Goal: Book appointment/travel/reservation

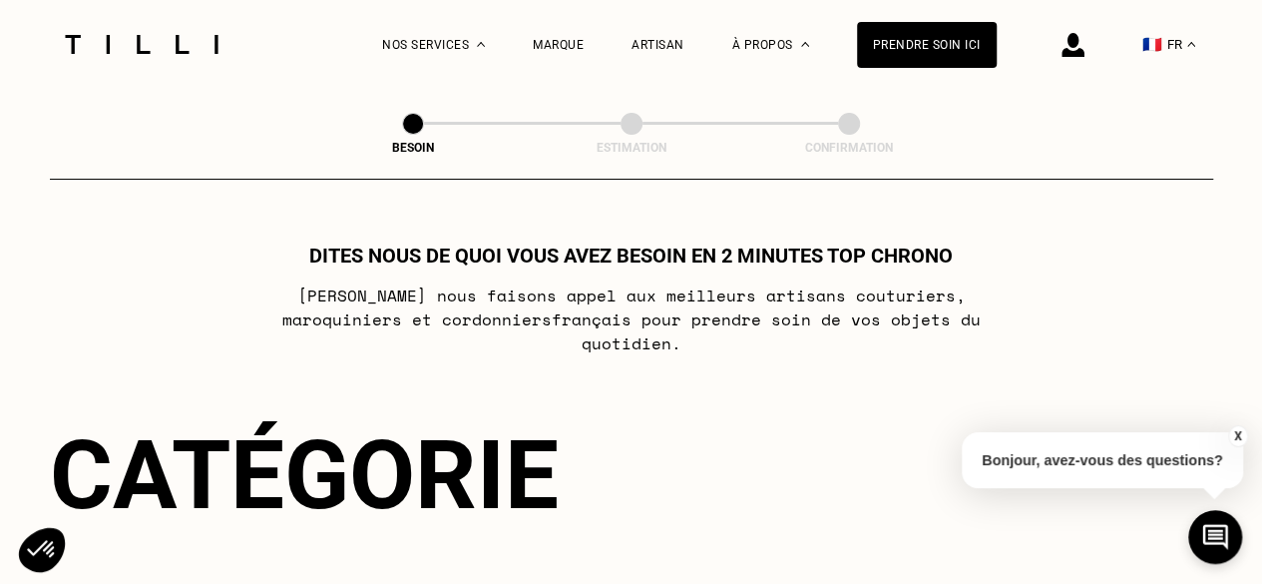
click at [1084, 47] on img at bounding box center [1072, 45] width 23 height 24
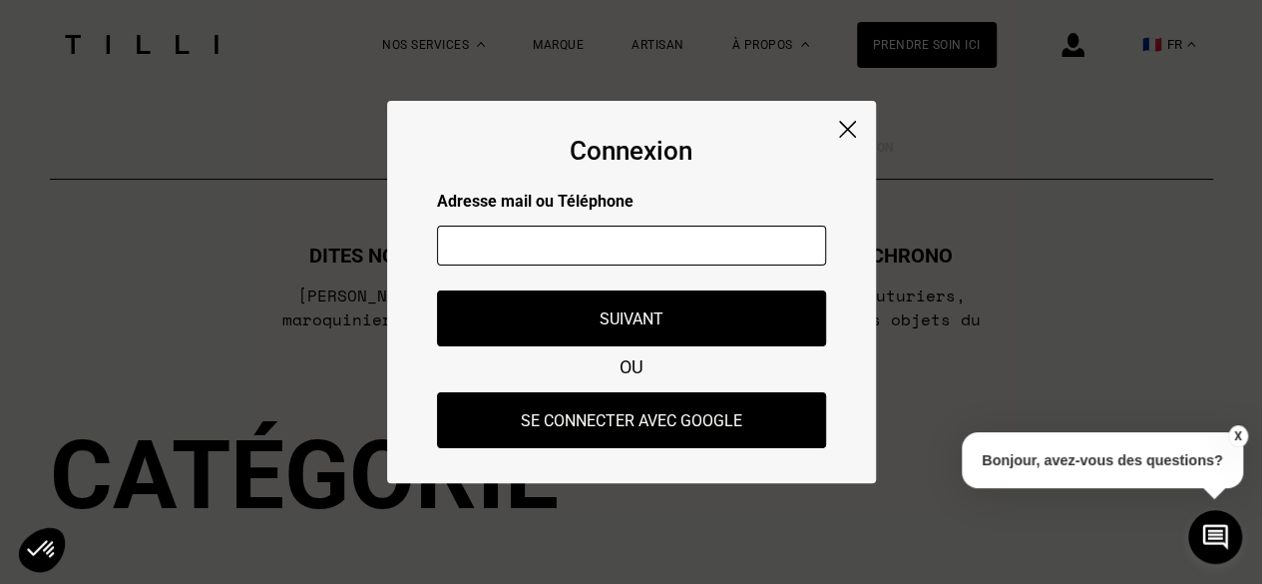
click at [688, 244] on input "text" at bounding box center [631, 245] width 389 height 40
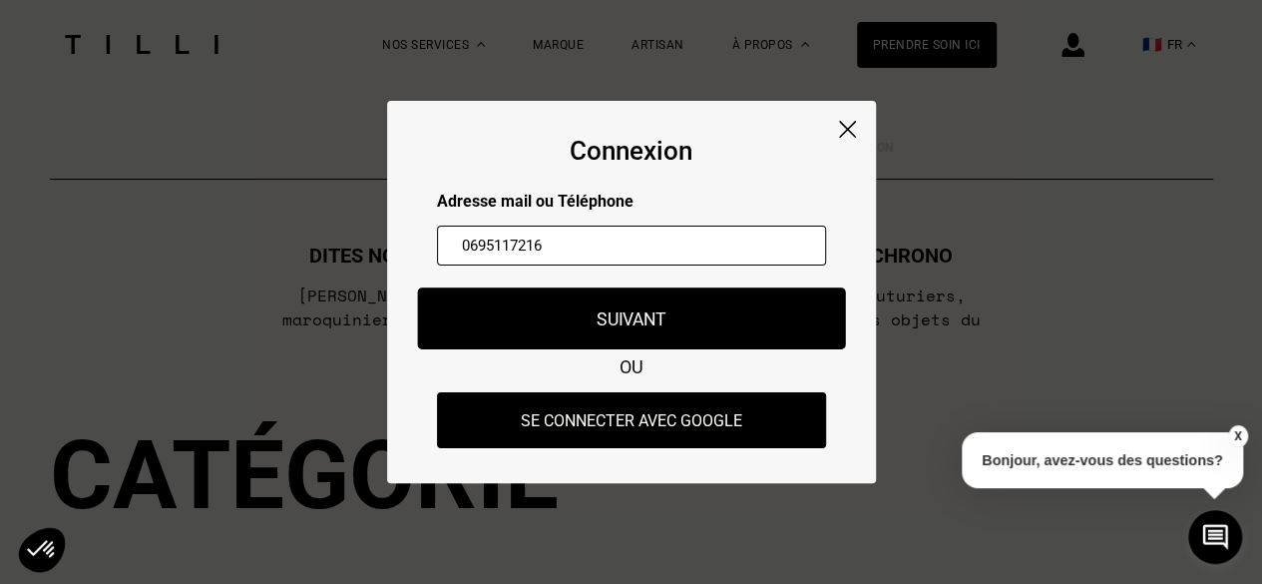
type input "0695117216"
click at [677, 305] on button "Suivant" at bounding box center [631, 318] width 428 height 62
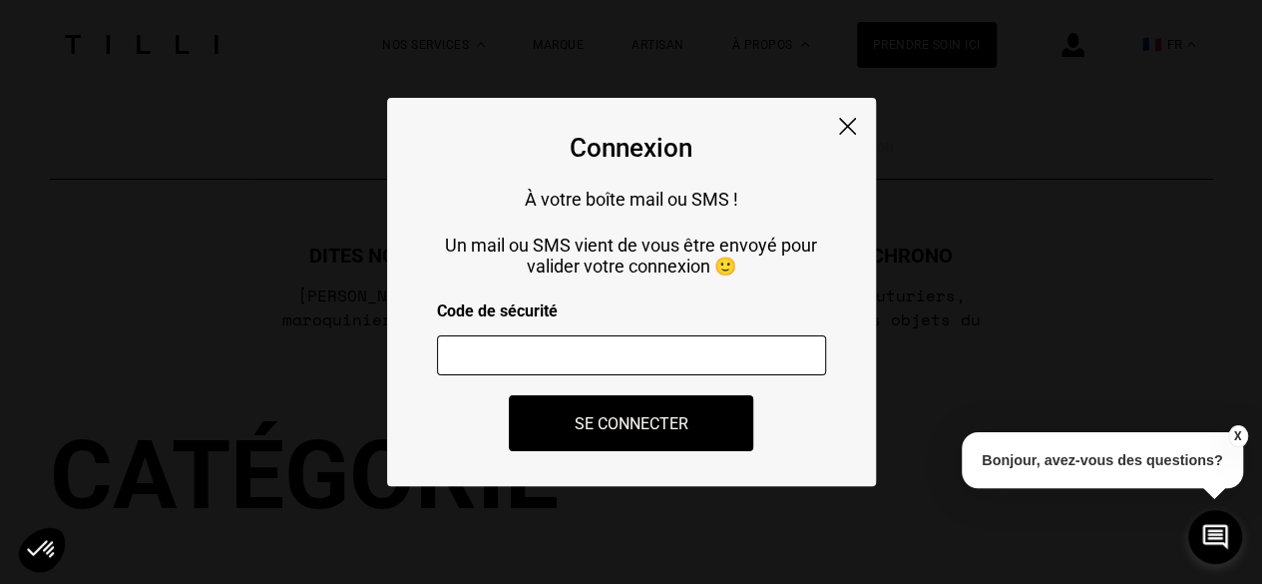
click at [667, 351] on input "number" at bounding box center [631, 355] width 389 height 40
type input "181186"
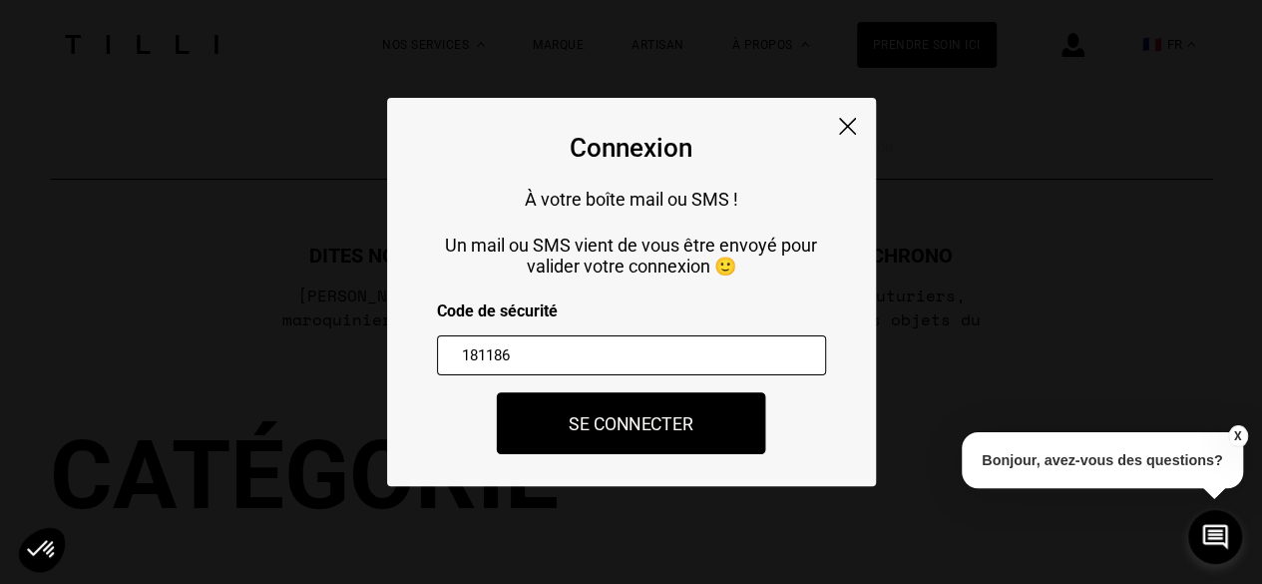
click at [636, 432] on button "Se connecter" at bounding box center [631, 423] width 269 height 62
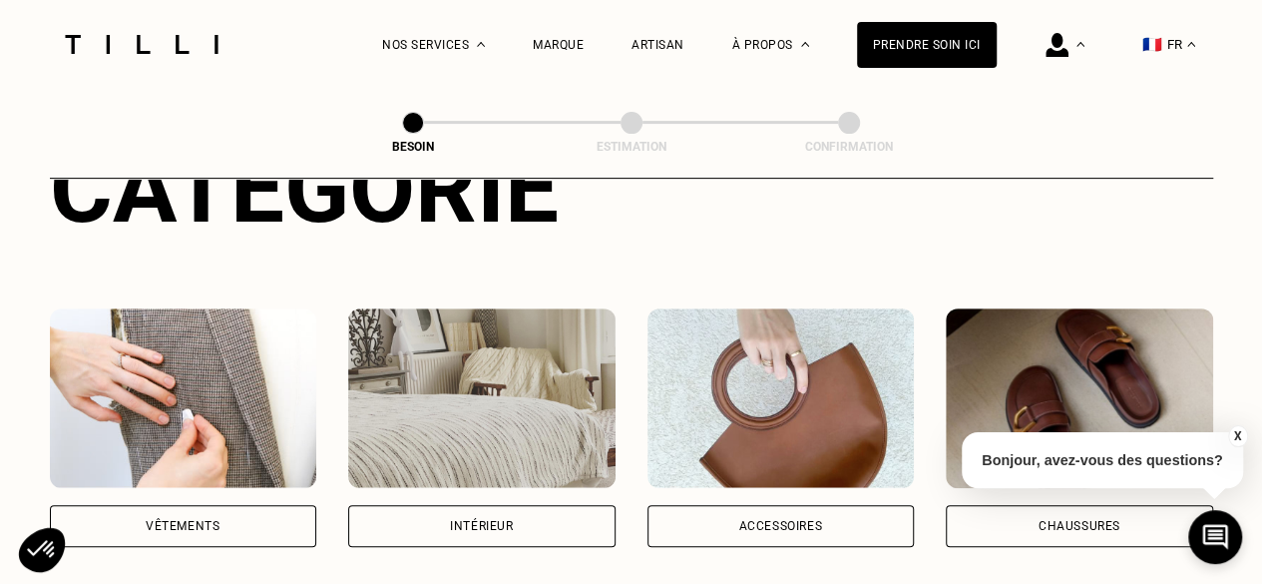
scroll to position [399, 0]
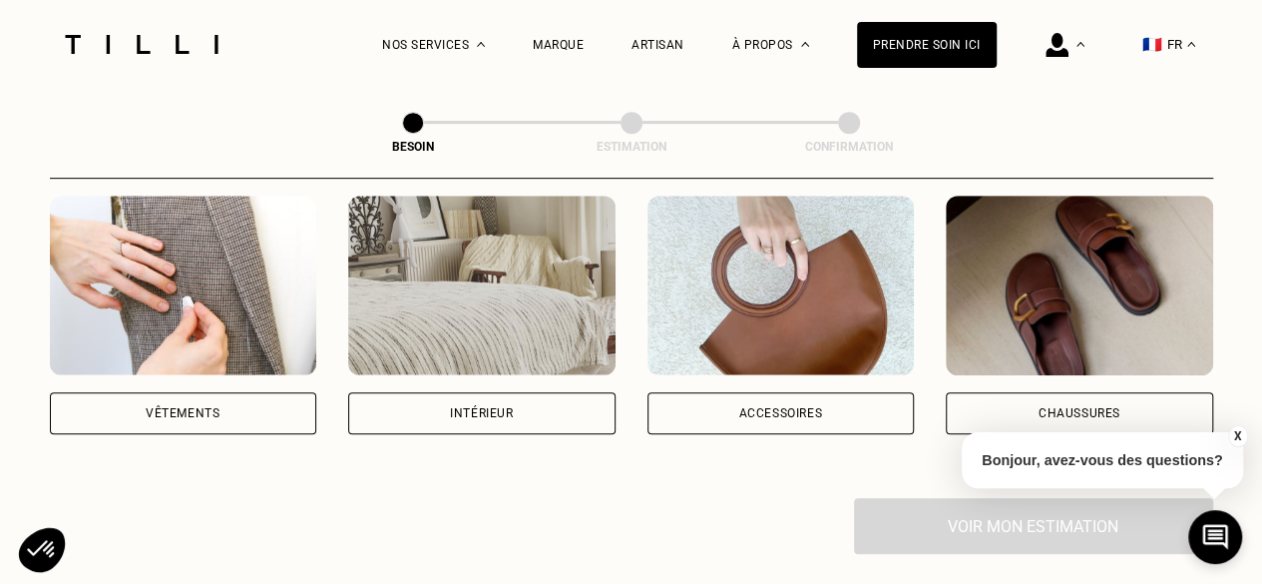
click at [493, 392] on div "Intérieur" at bounding box center [481, 413] width 267 height 42
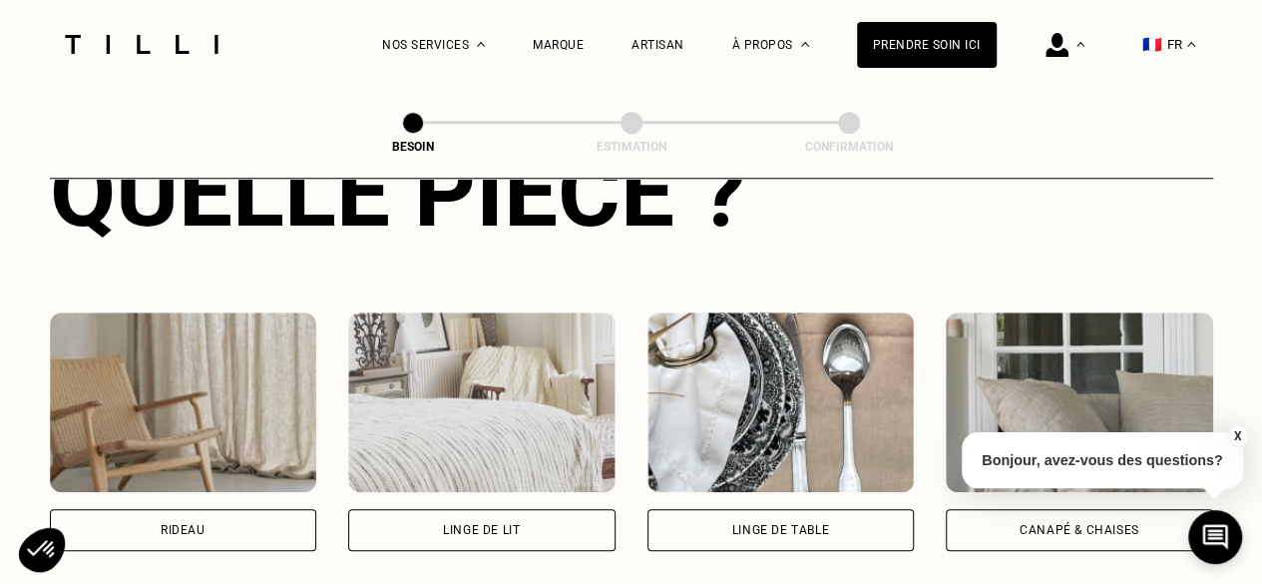
scroll to position [952, 0]
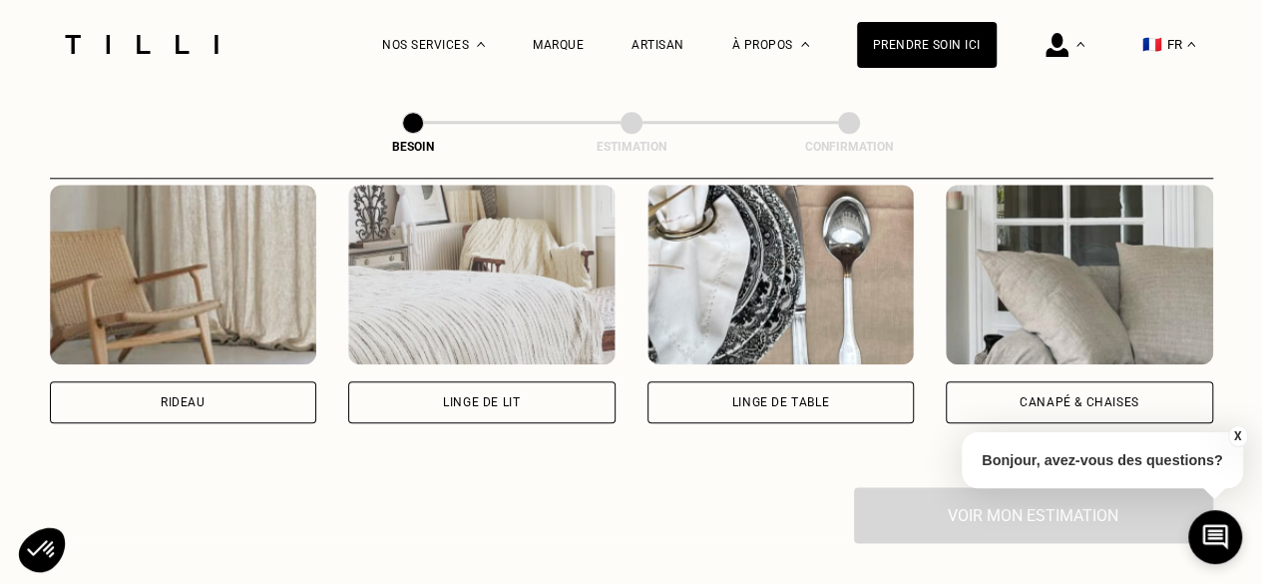
click at [278, 392] on div "Rideau" at bounding box center [183, 402] width 267 height 42
select select "FR"
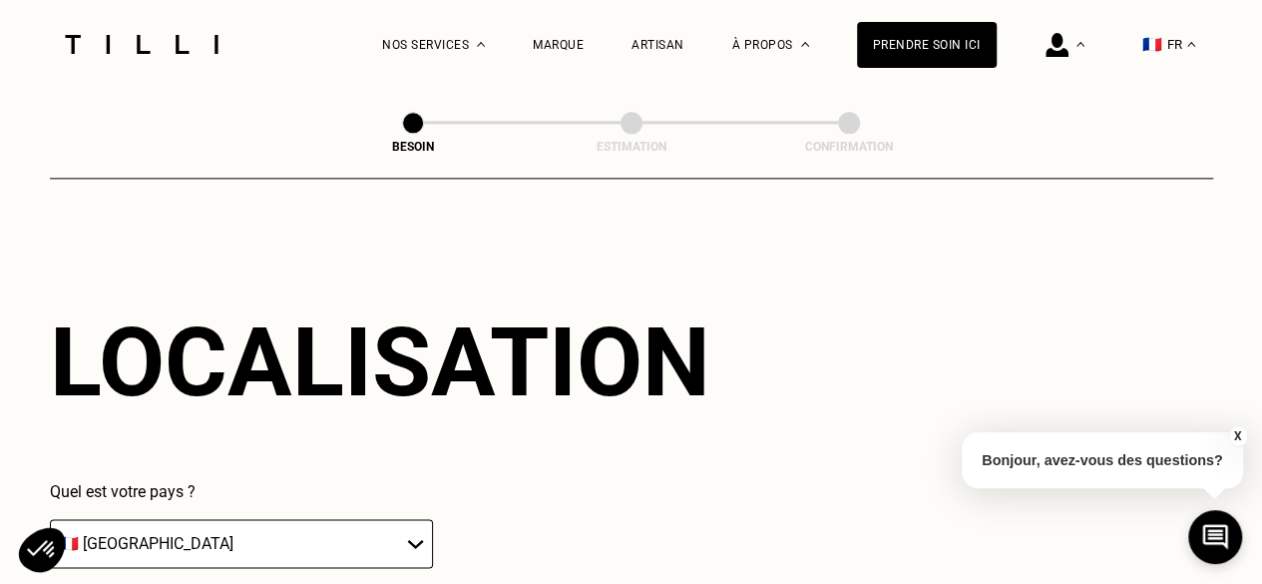
scroll to position [1393, 0]
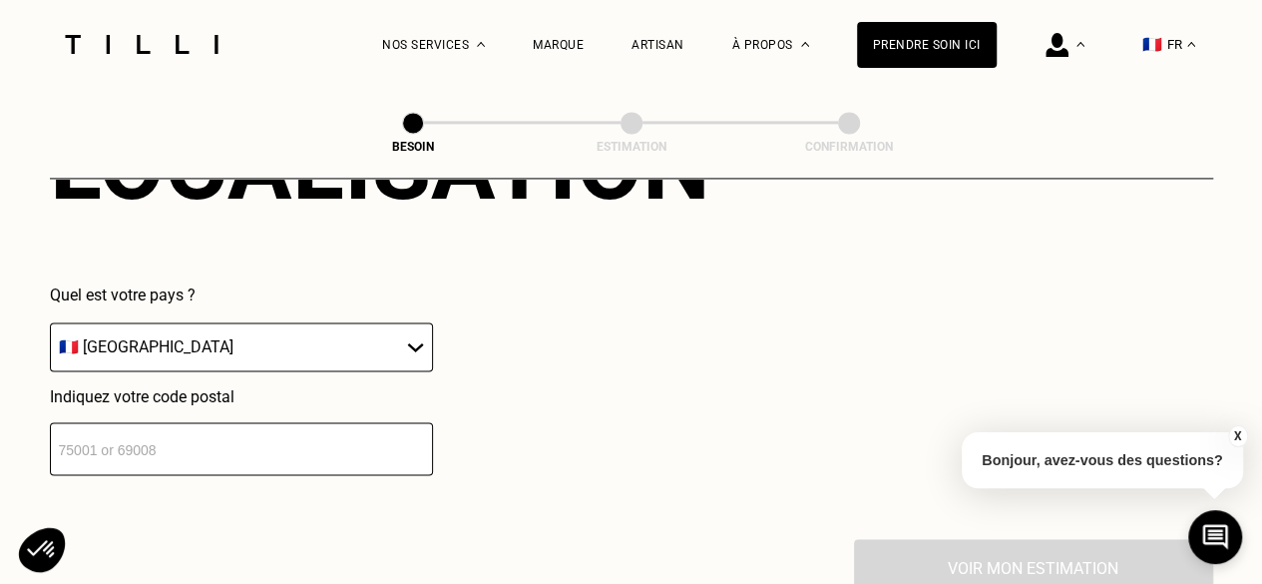
click at [376, 446] on input "number" at bounding box center [241, 448] width 383 height 53
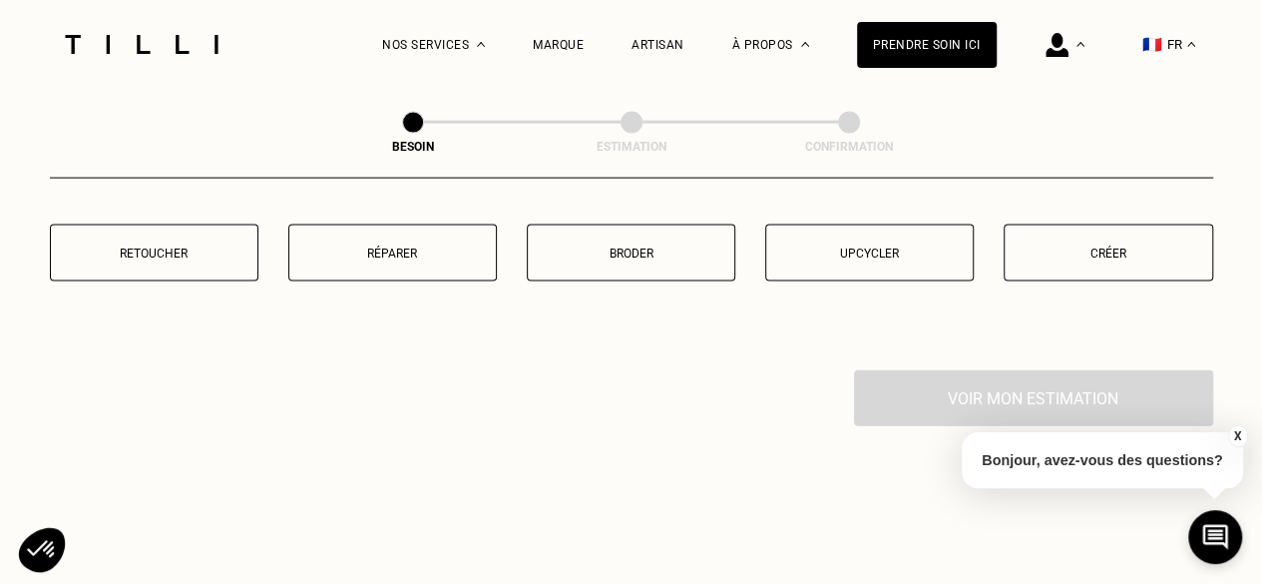
scroll to position [2091, 0]
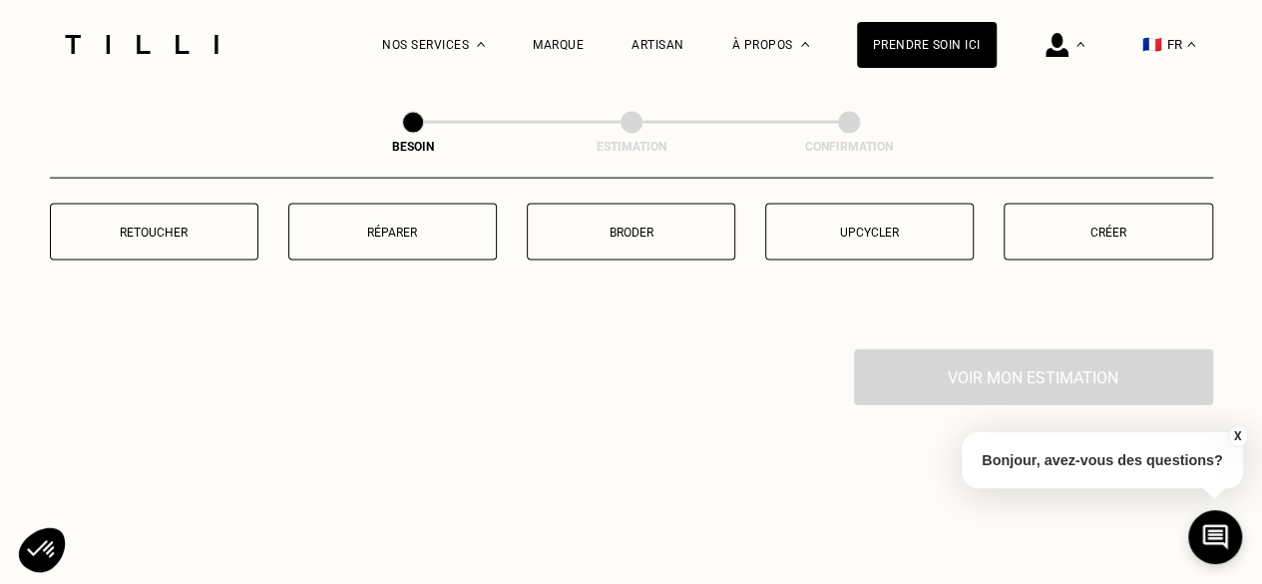
type input "92100"
click at [72, 225] on p "Retoucher" at bounding box center [154, 232] width 187 height 14
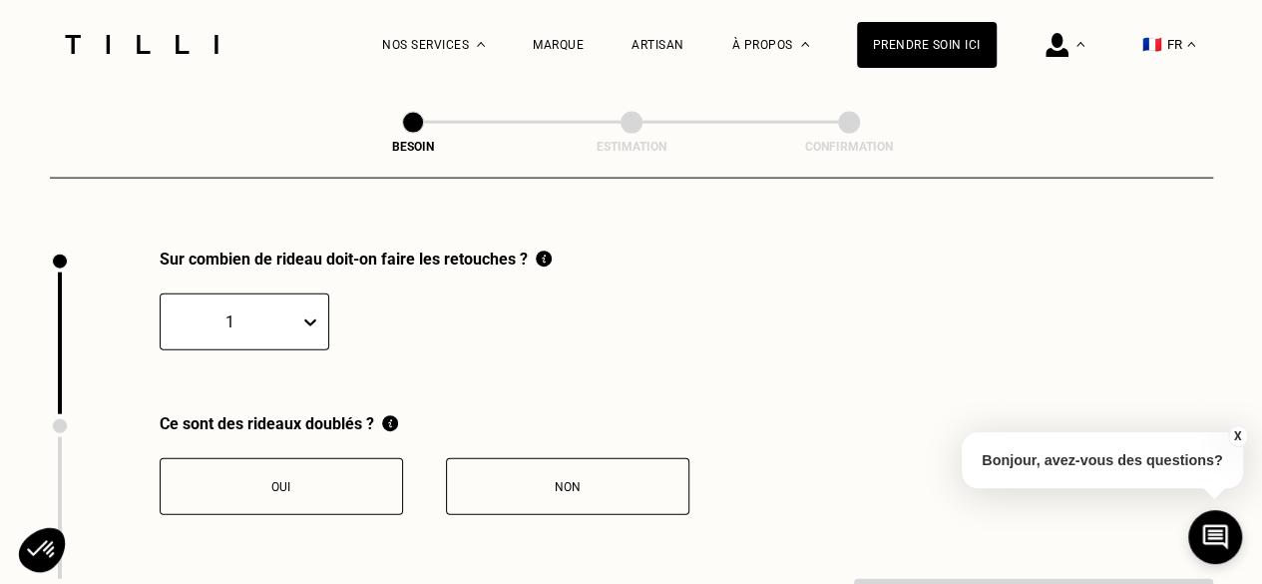
scroll to position [2204, 0]
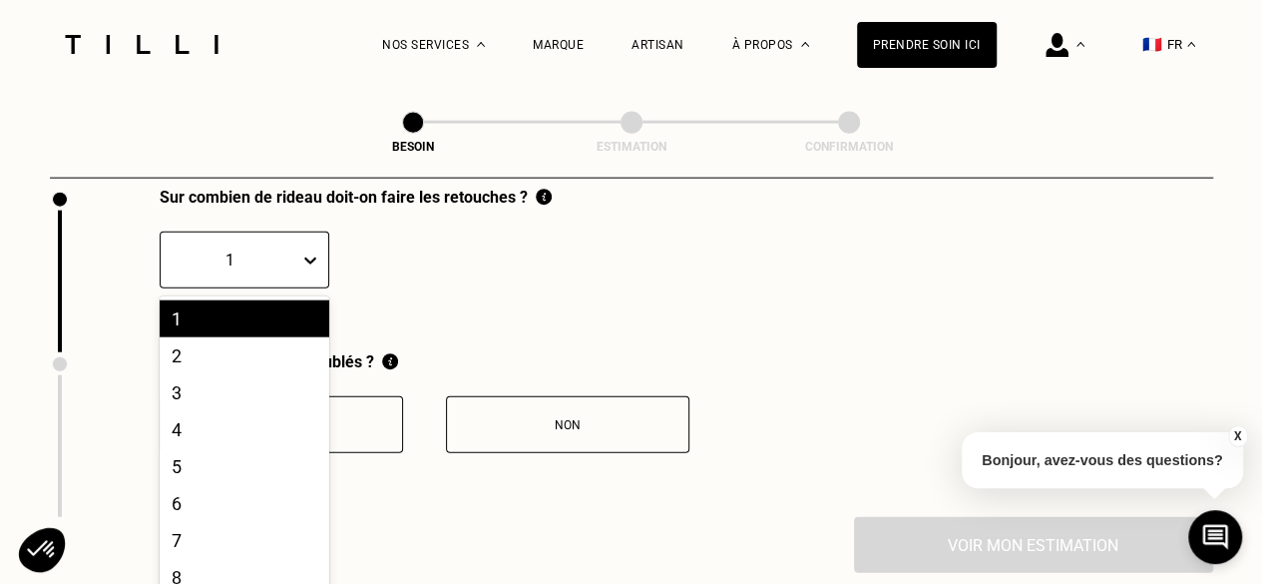
click at [312, 288] on div "20 results available. Use Up and Down to choose options, press Enter to select …" at bounding box center [245, 259] width 170 height 57
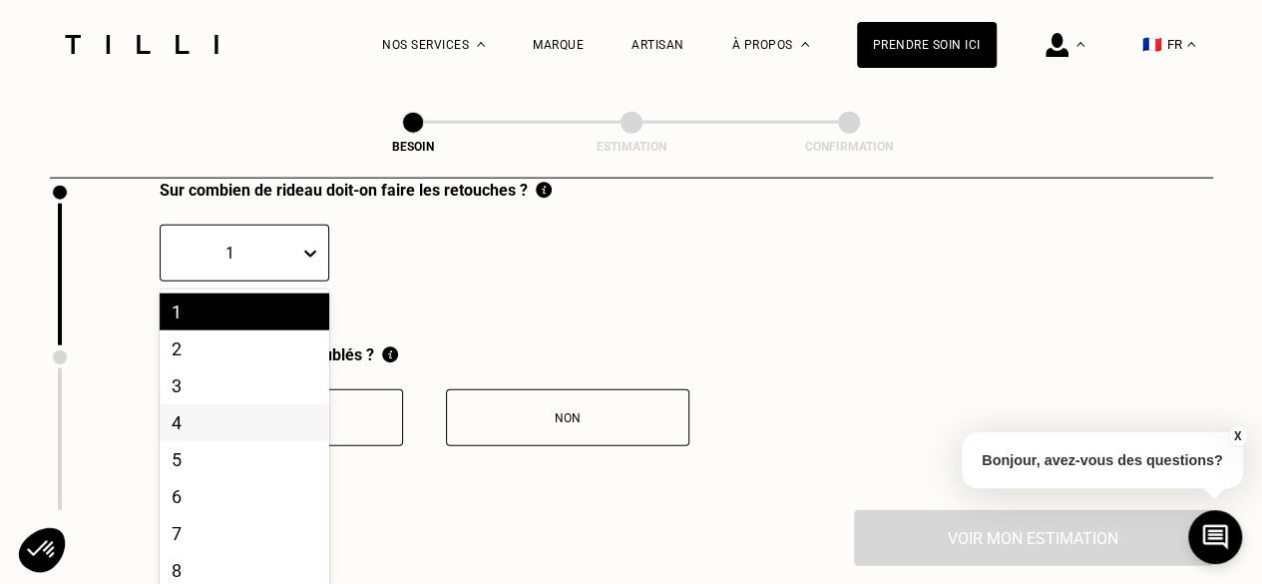
click at [239, 413] on div "4" at bounding box center [245, 422] width 170 height 37
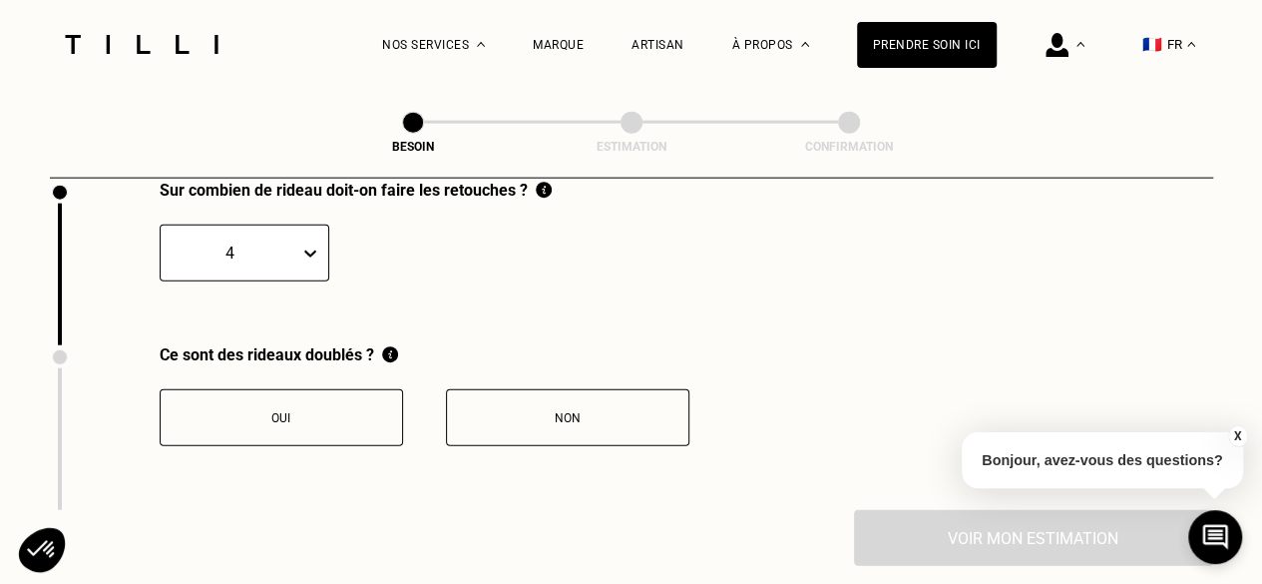
click at [282, 411] on div "Oui" at bounding box center [281, 418] width 221 height 14
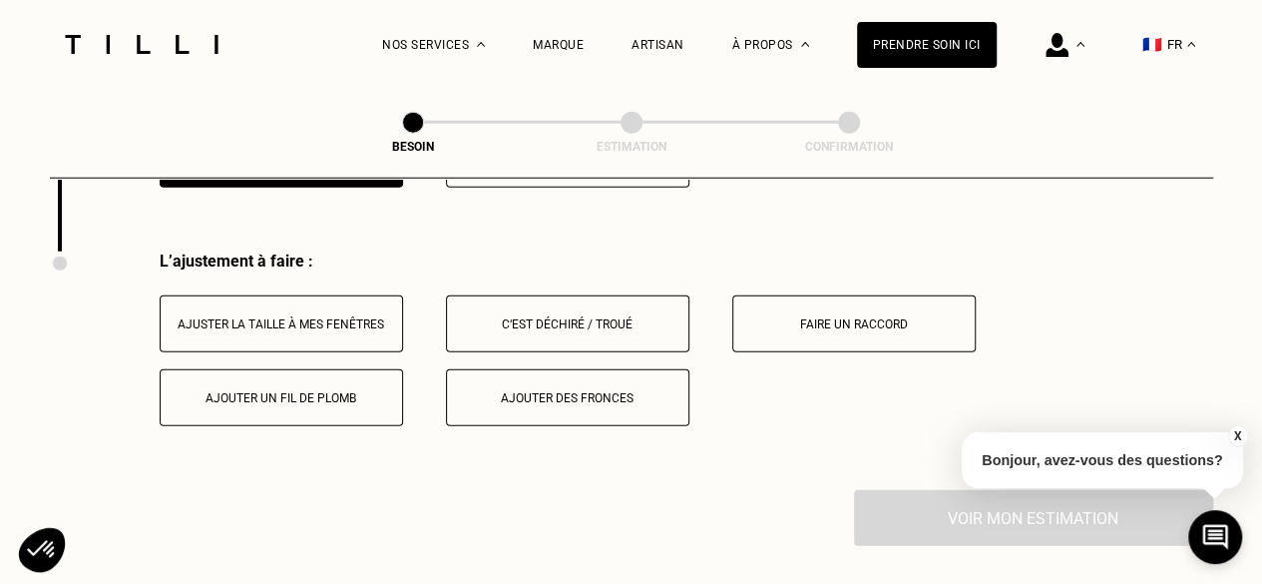
click at [537, 407] on button "Ajouter des fronces" at bounding box center [567, 397] width 243 height 57
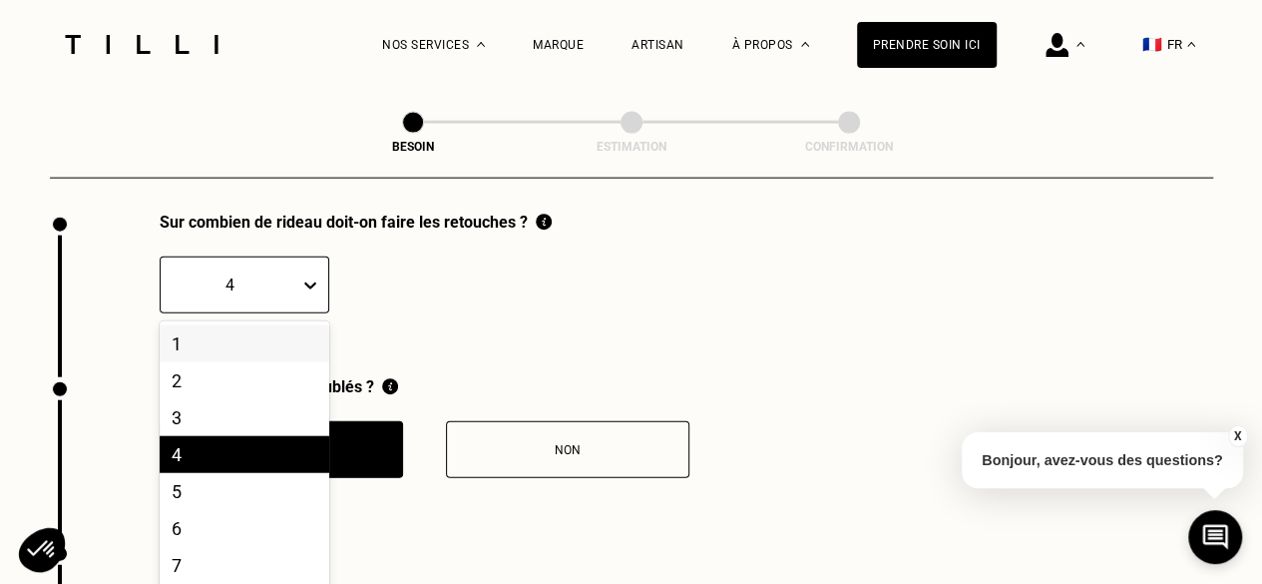
click at [323, 313] on div "20 results available. Use Up and Down to choose options, press Enter to select …" at bounding box center [245, 284] width 170 height 57
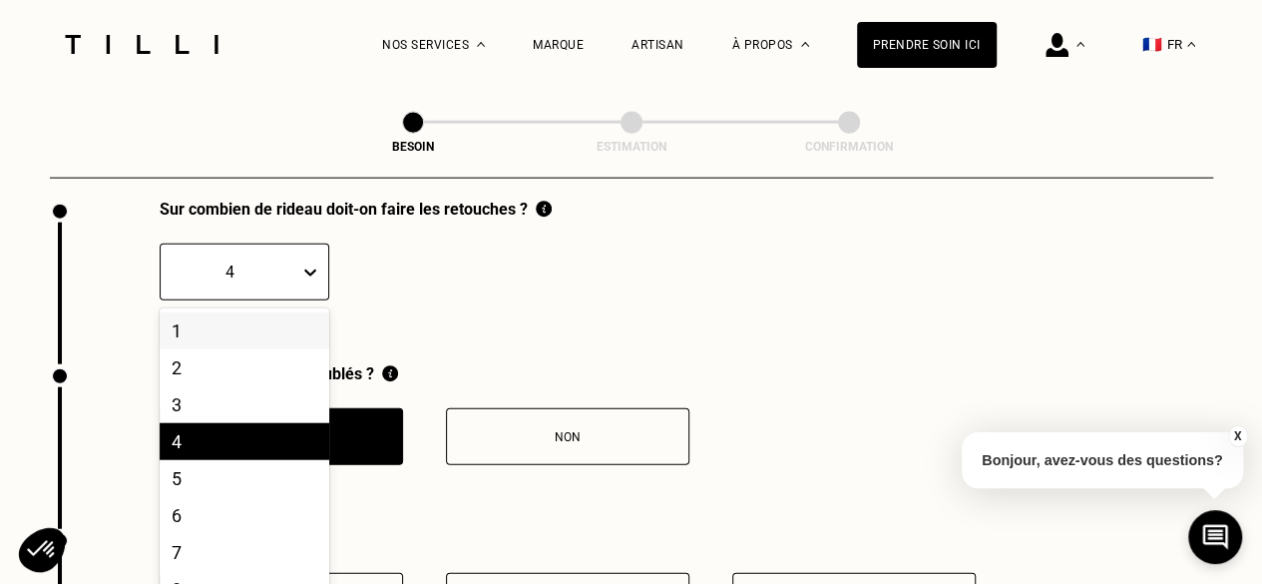
scroll to position [2261, 0]
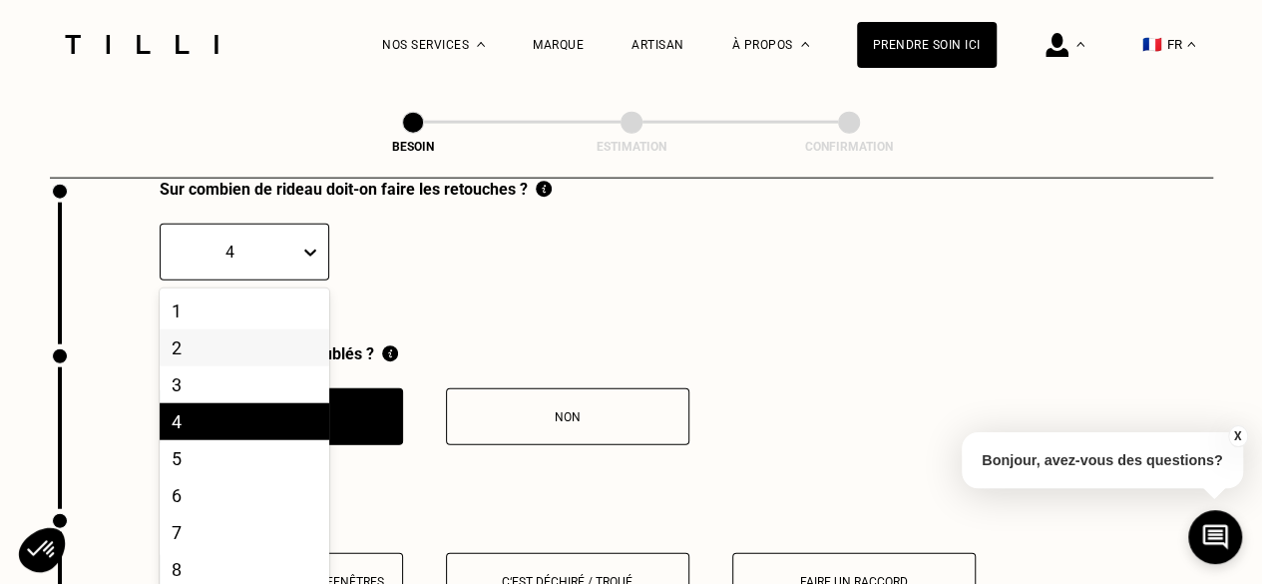
click at [277, 353] on div "2" at bounding box center [245, 347] width 170 height 37
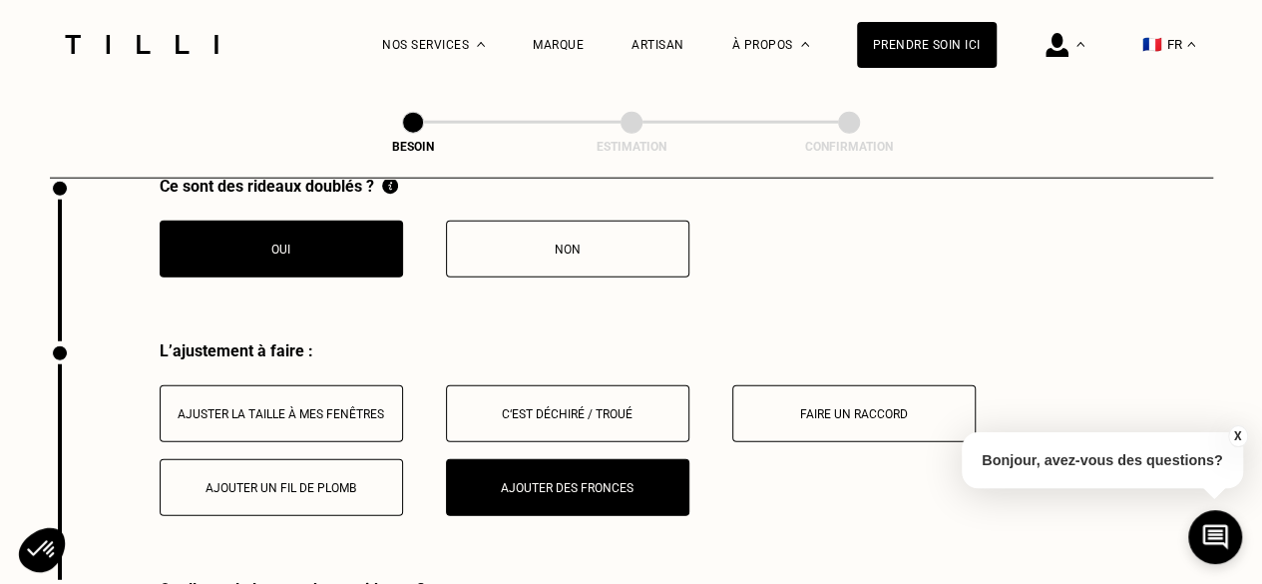
scroll to position [2460, 0]
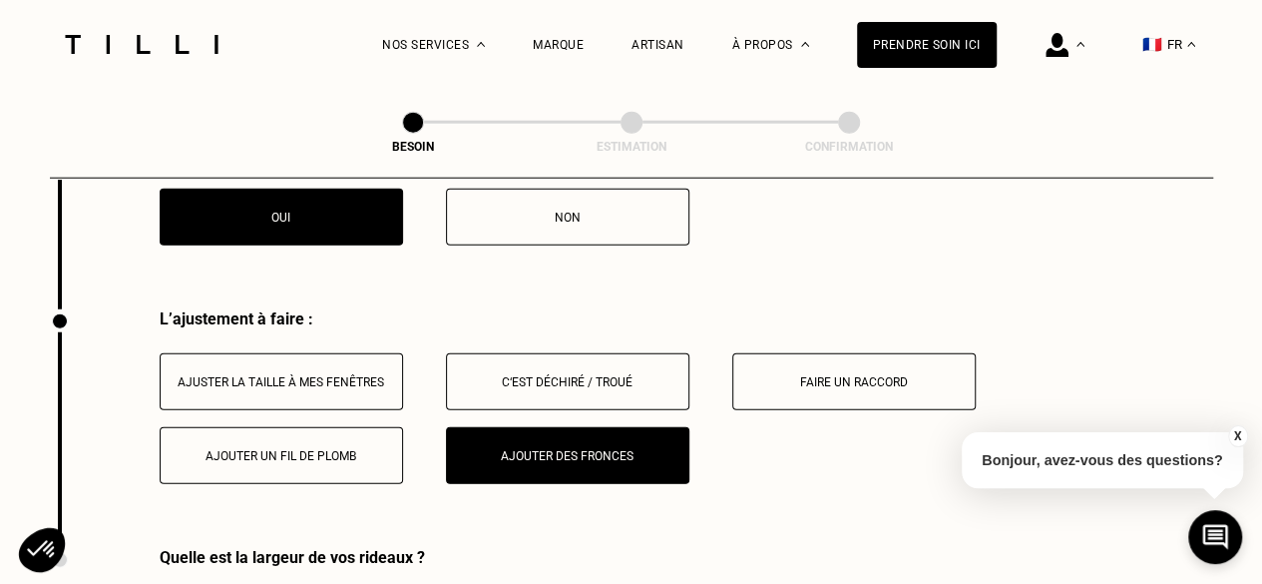
click at [361, 378] on button "Ajuster la taille à mes fenêtres" at bounding box center [281, 381] width 243 height 57
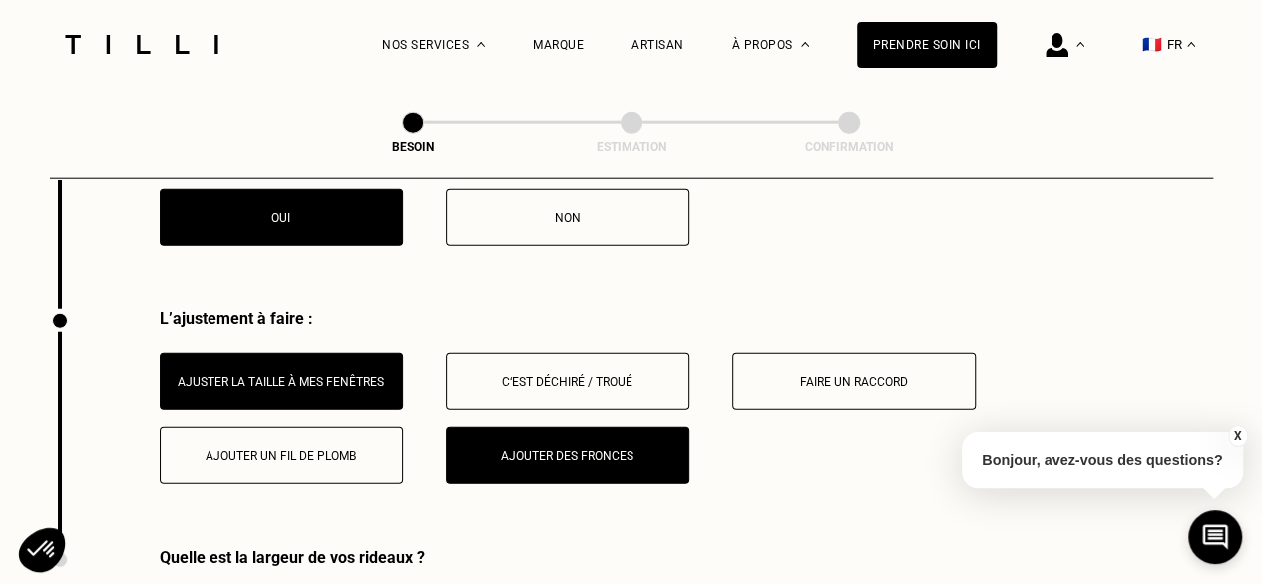
click at [514, 454] on button "Ajouter des fronces" at bounding box center [567, 455] width 243 height 57
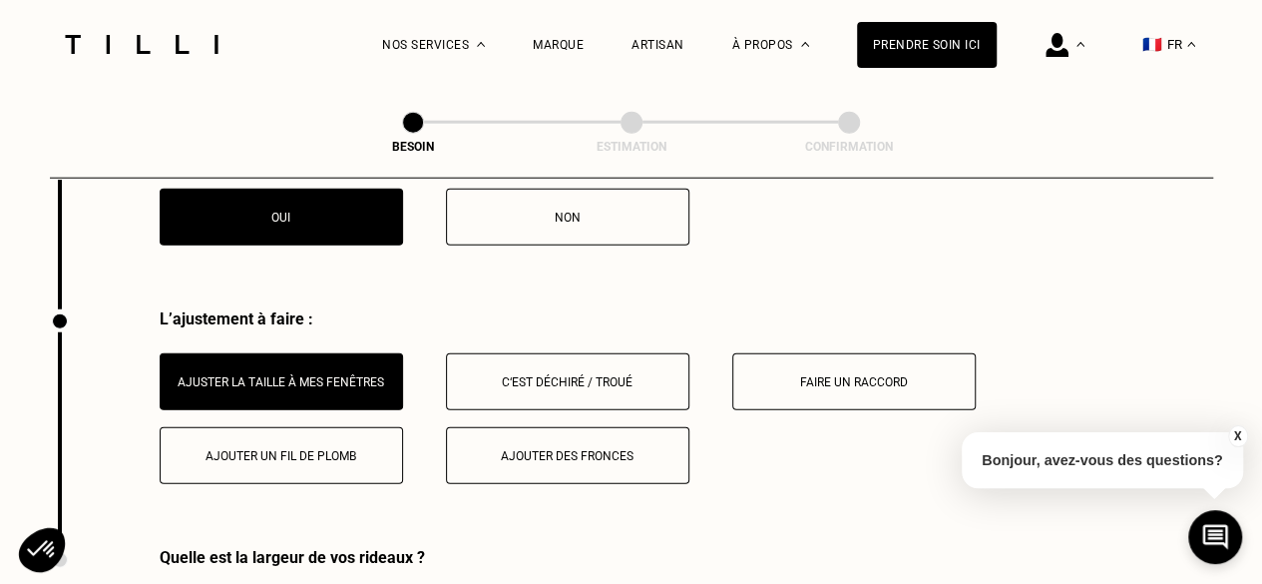
scroll to position [2560, 0]
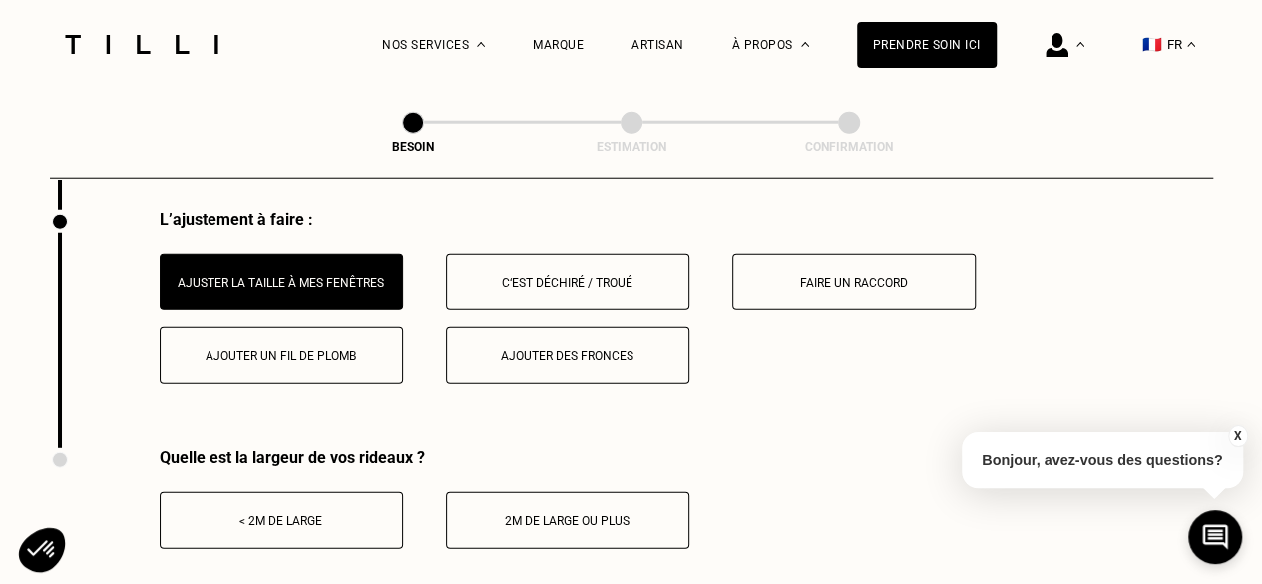
click at [303, 518] on button "< 2m de large" at bounding box center [281, 520] width 243 height 57
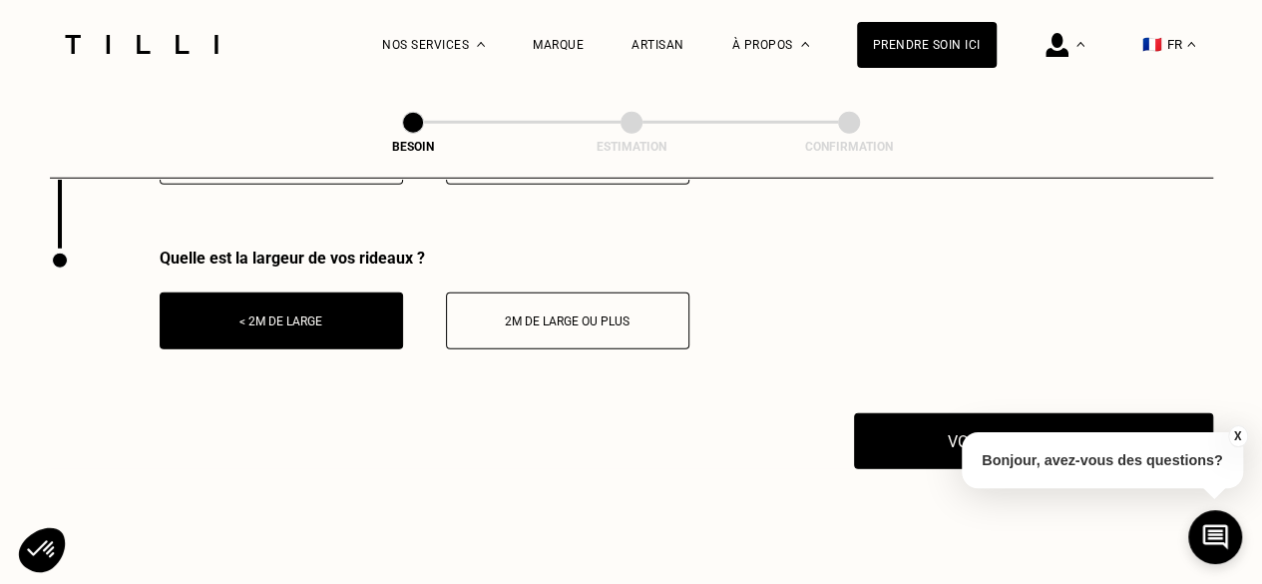
scroll to position [2859, 0]
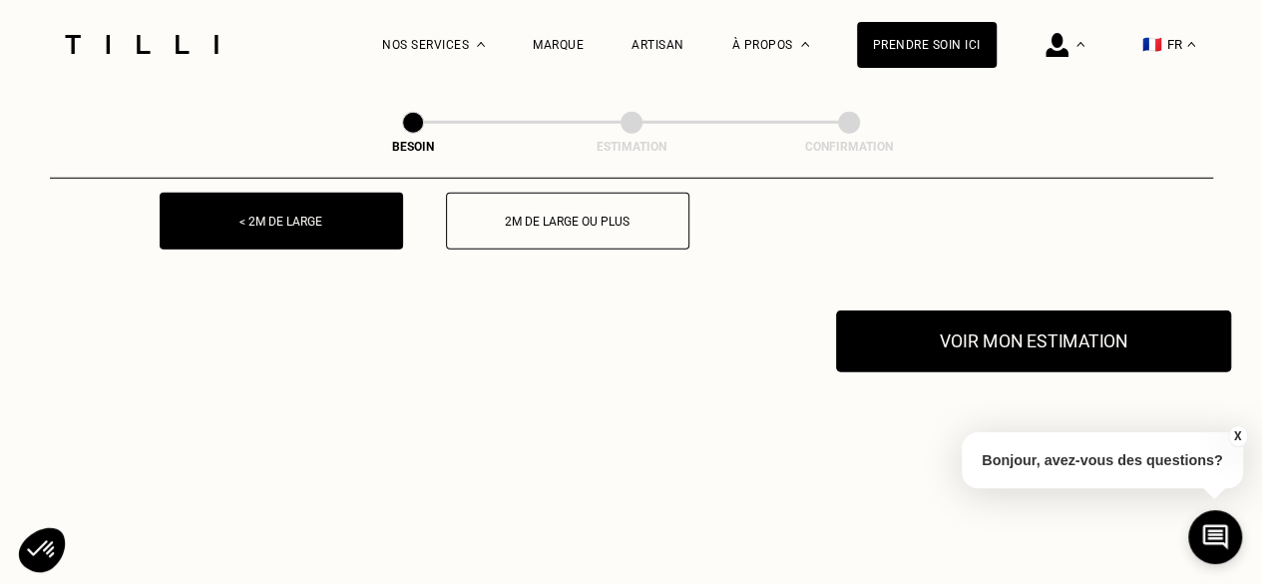
click at [973, 333] on button "Voir mon estimation" at bounding box center [1033, 341] width 395 height 62
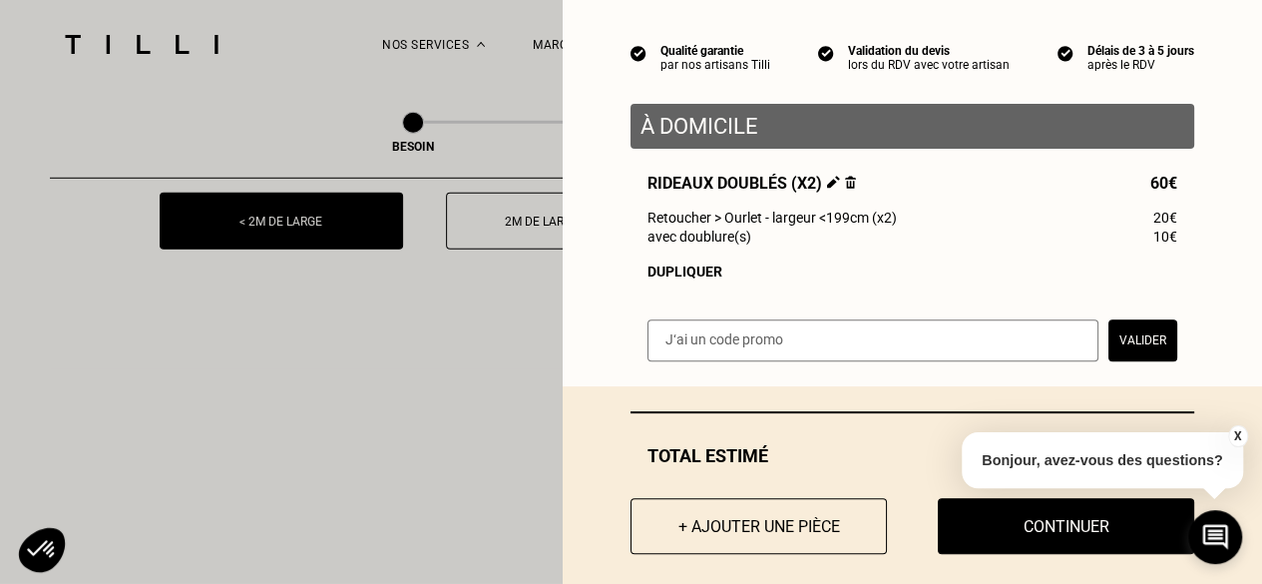
scroll to position [191, 0]
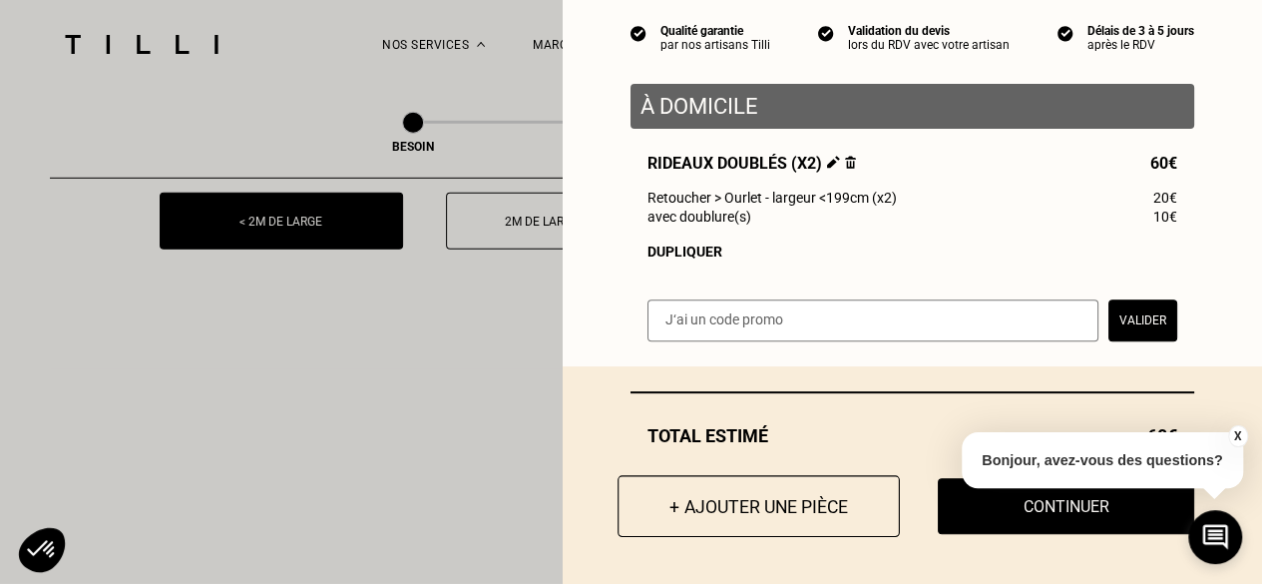
click at [715, 502] on button "+ Ajouter une pièce" at bounding box center [759, 506] width 282 height 62
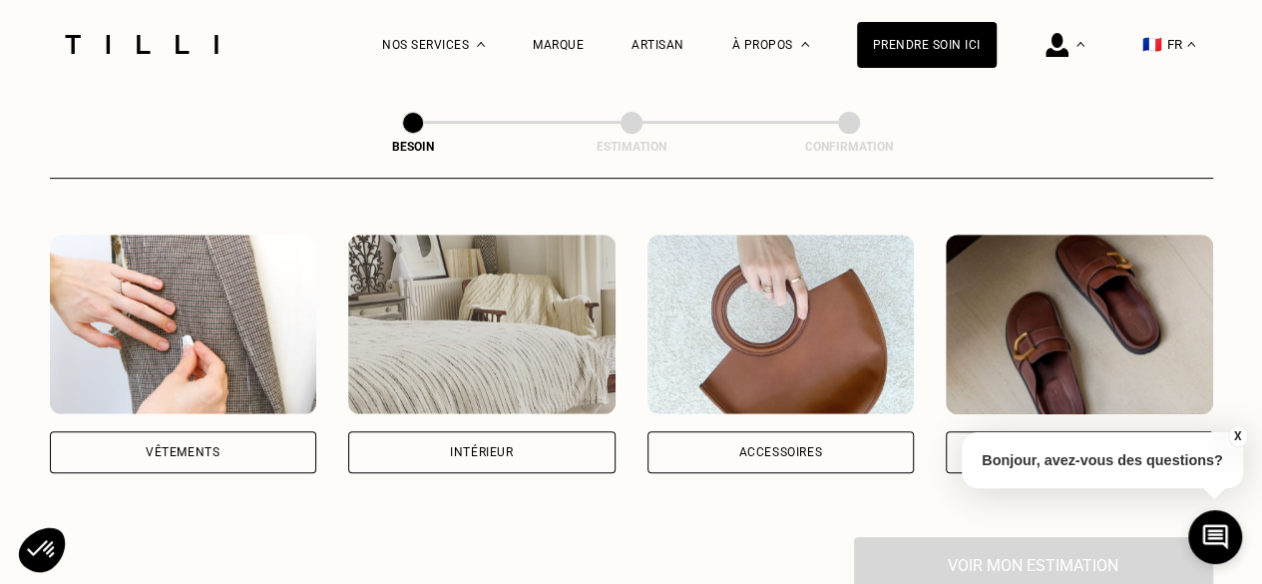
scroll to position [399, 0]
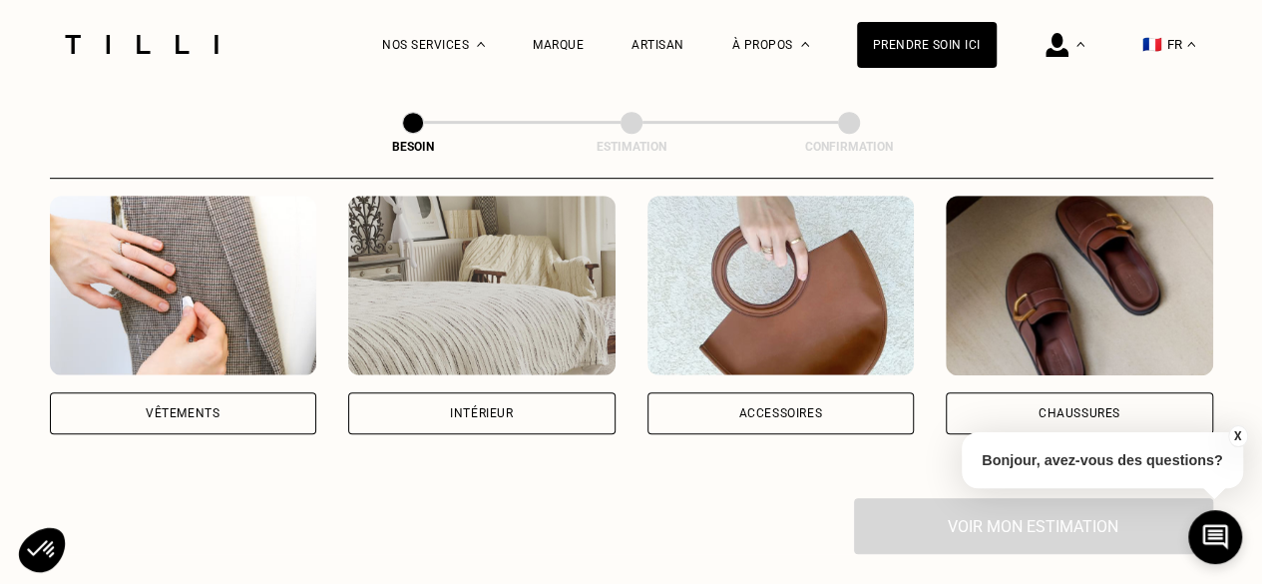
click at [514, 392] on div "Intérieur" at bounding box center [481, 413] width 267 height 42
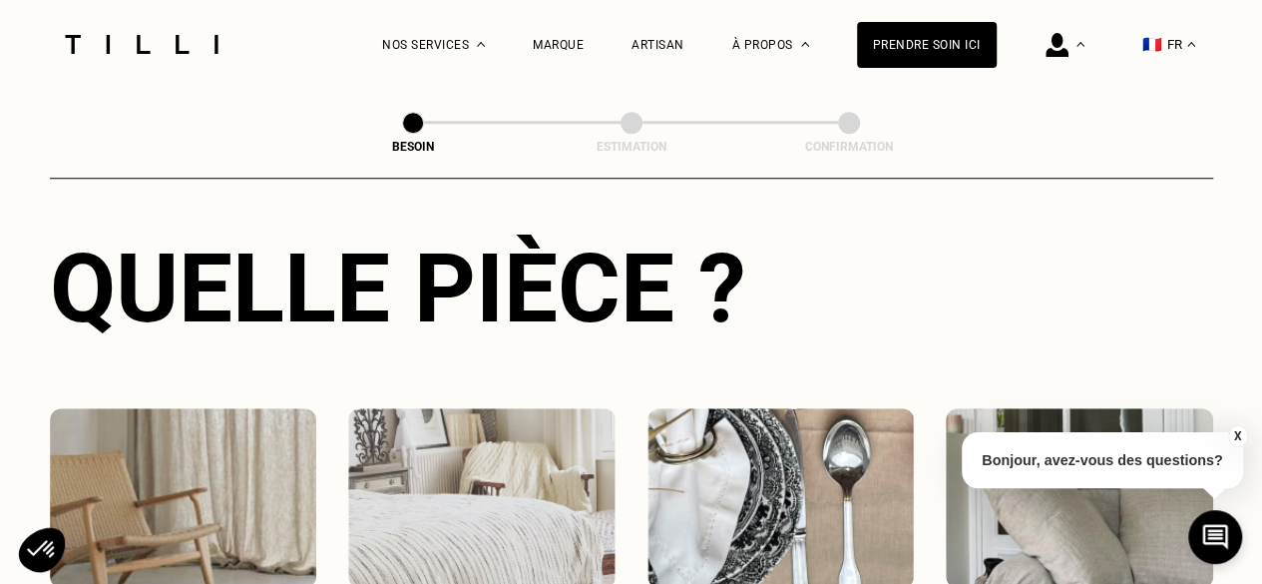
scroll to position [952, 0]
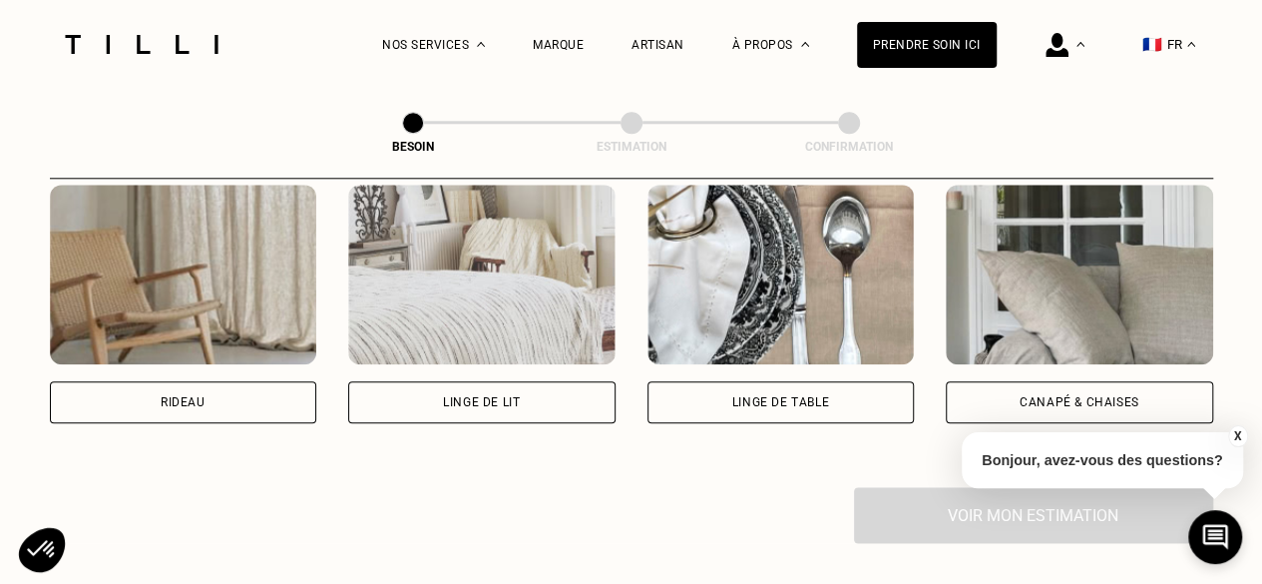
click at [267, 381] on div "Rideau" at bounding box center [183, 402] width 267 height 42
select select "FR"
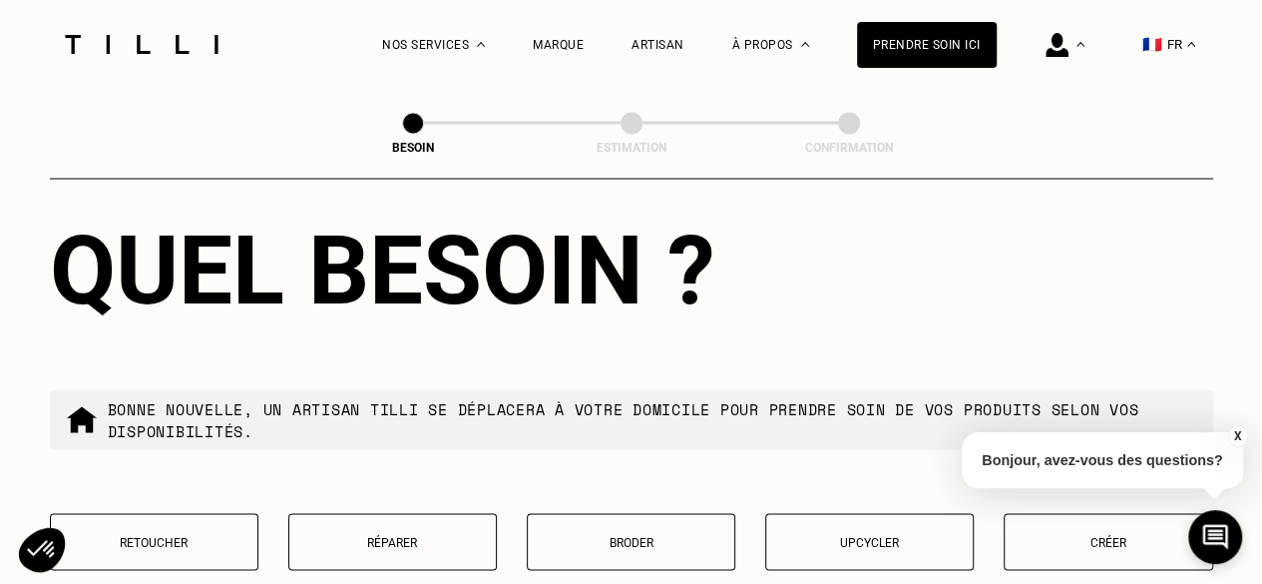
scroll to position [1894, 0]
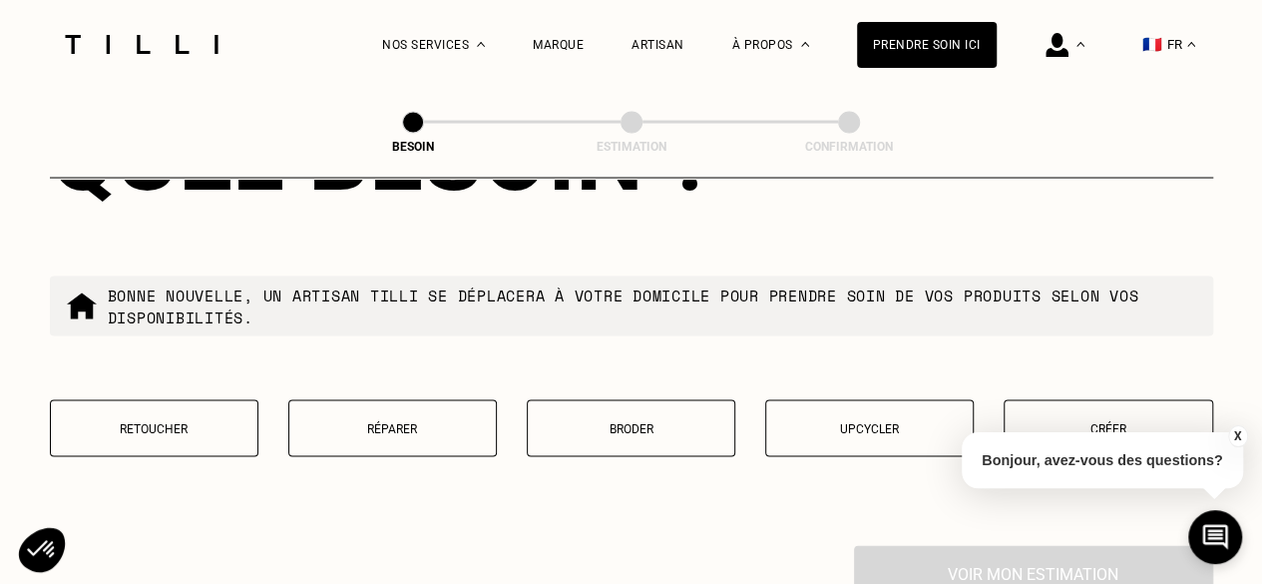
click at [224, 422] on p "Retoucher" at bounding box center [154, 429] width 187 height 14
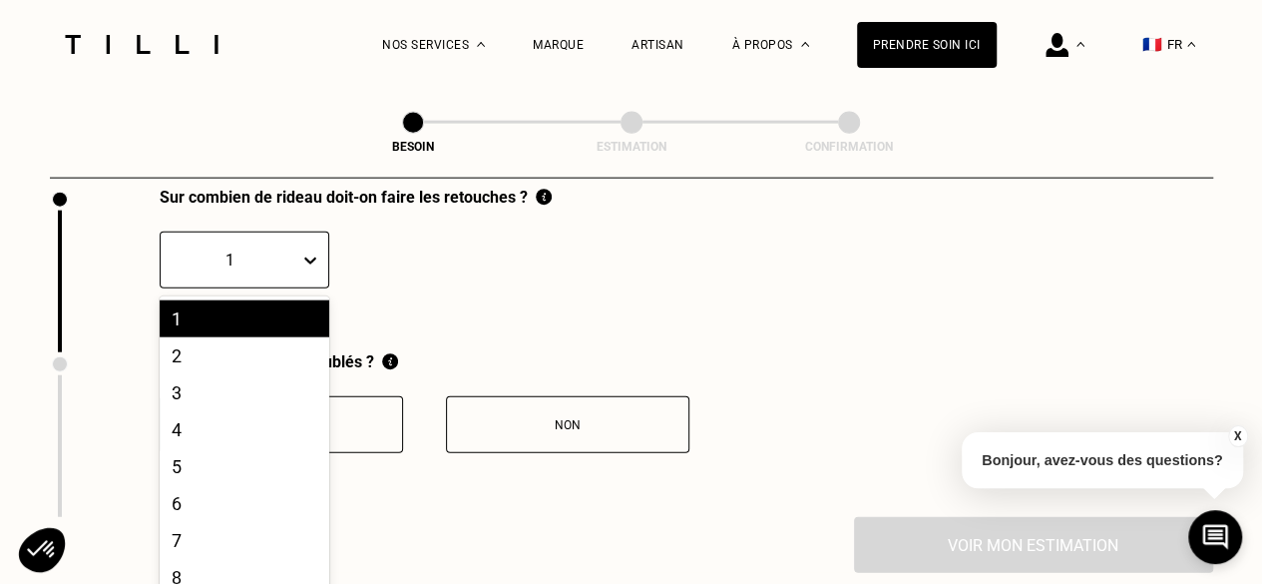
click at [299, 288] on div "20 results available. Use Up and Down to choose options, press Enter to select …" at bounding box center [245, 259] width 170 height 57
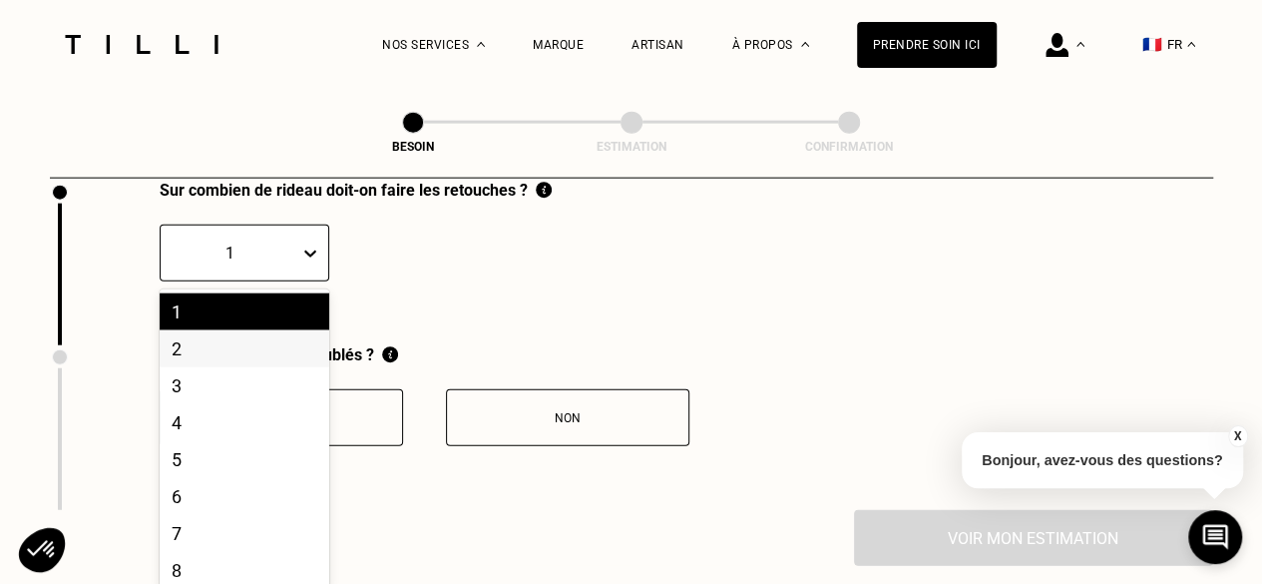
click at [277, 340] on div "2" at bounding box center [245, 348] width 170 height 37
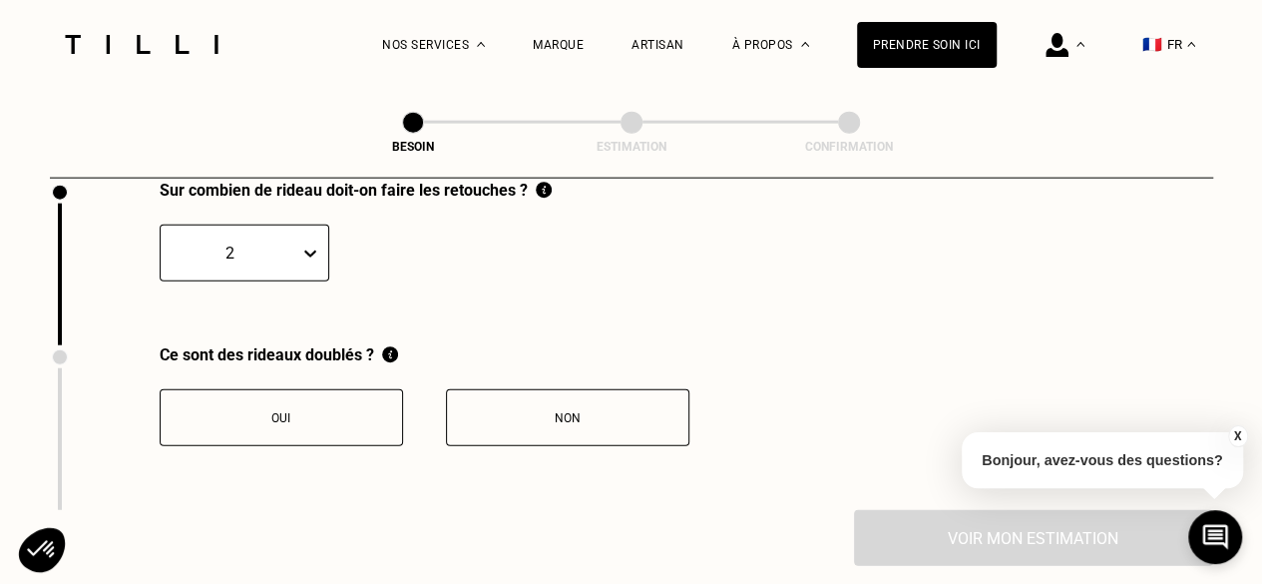
click at [567, 411] on div "Non" at bounding box center [567, 418] width 221 height 14
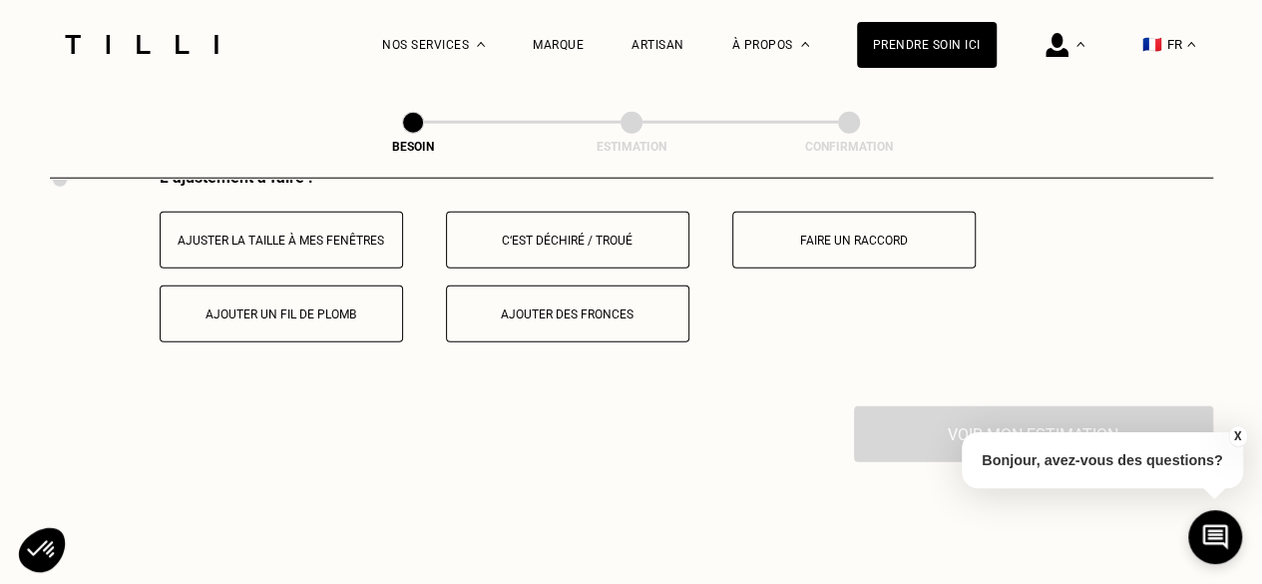
scroll to position [2634, 0]
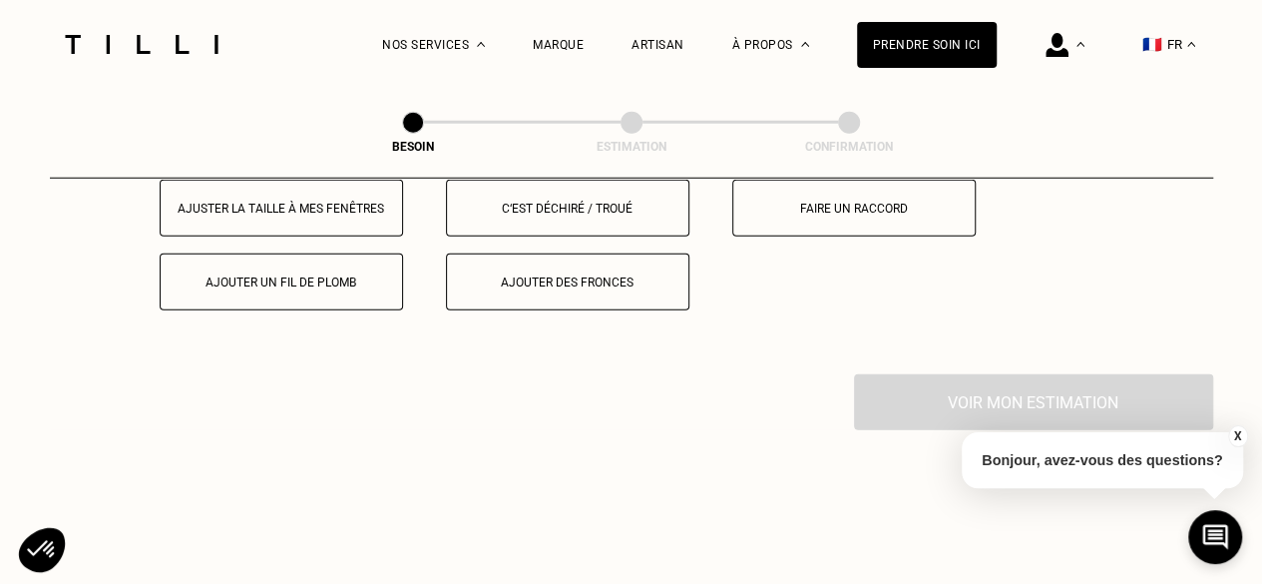
click at [282, 214] on button "Ajuster la taille à mes fenêtres" at bounding box center [281, 208] width 243 height 57
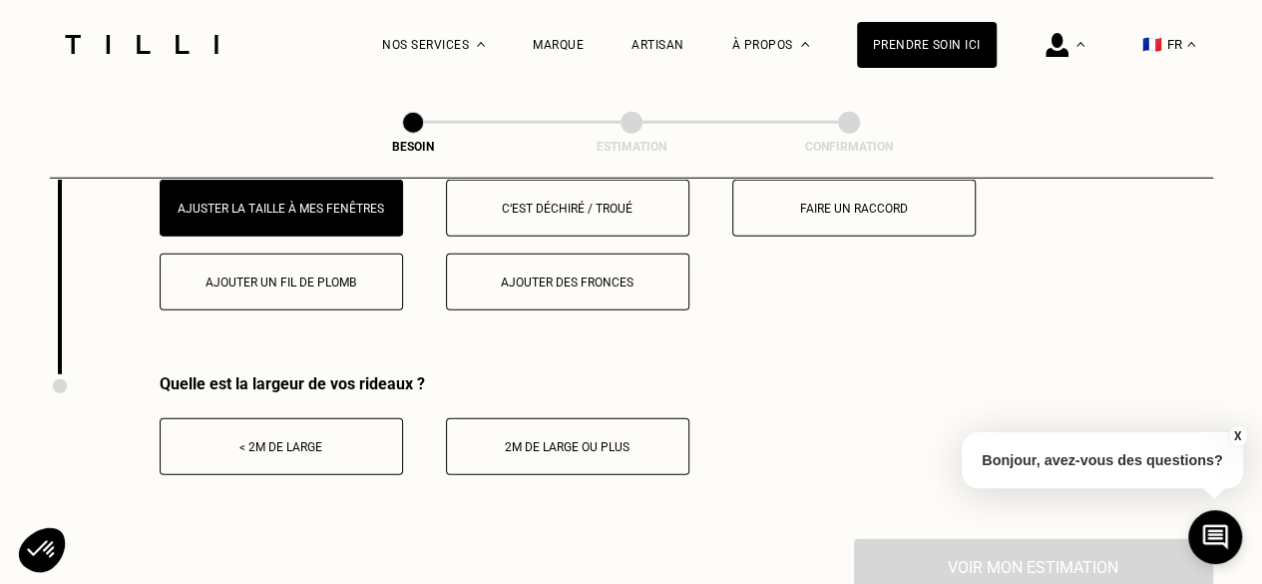
click at [338, 440] on div "< 2m de large" at bounding box center [281, 447] width 221 height 14
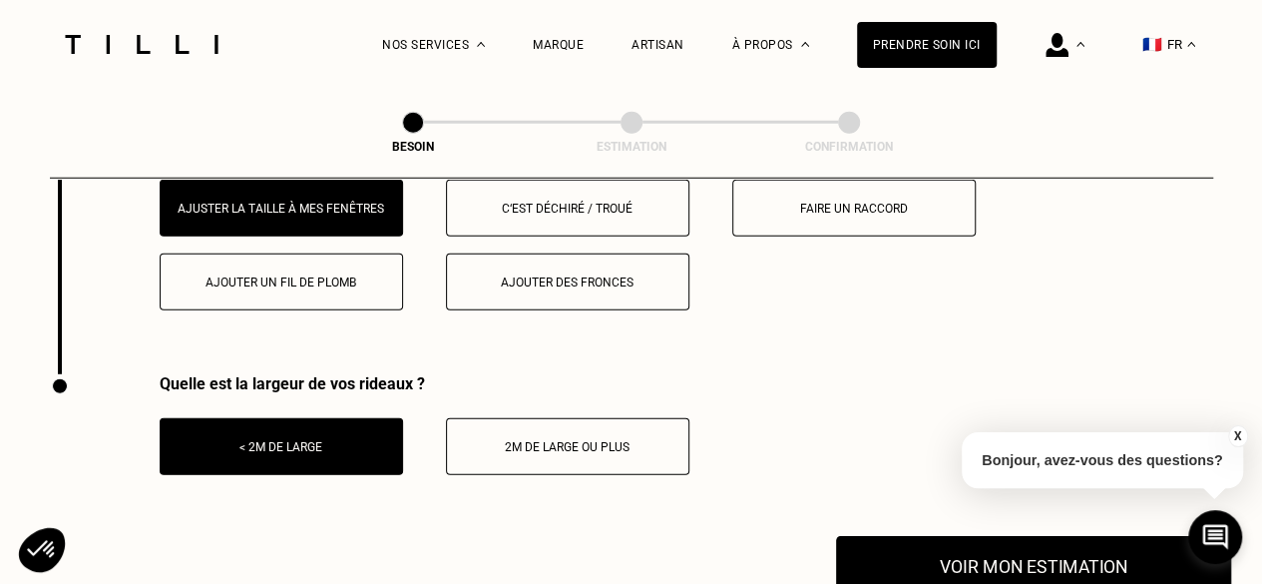
click at [1087, 553] on button "Voir mon estimation" at bounding box center [1033, 567] width 395 height 62
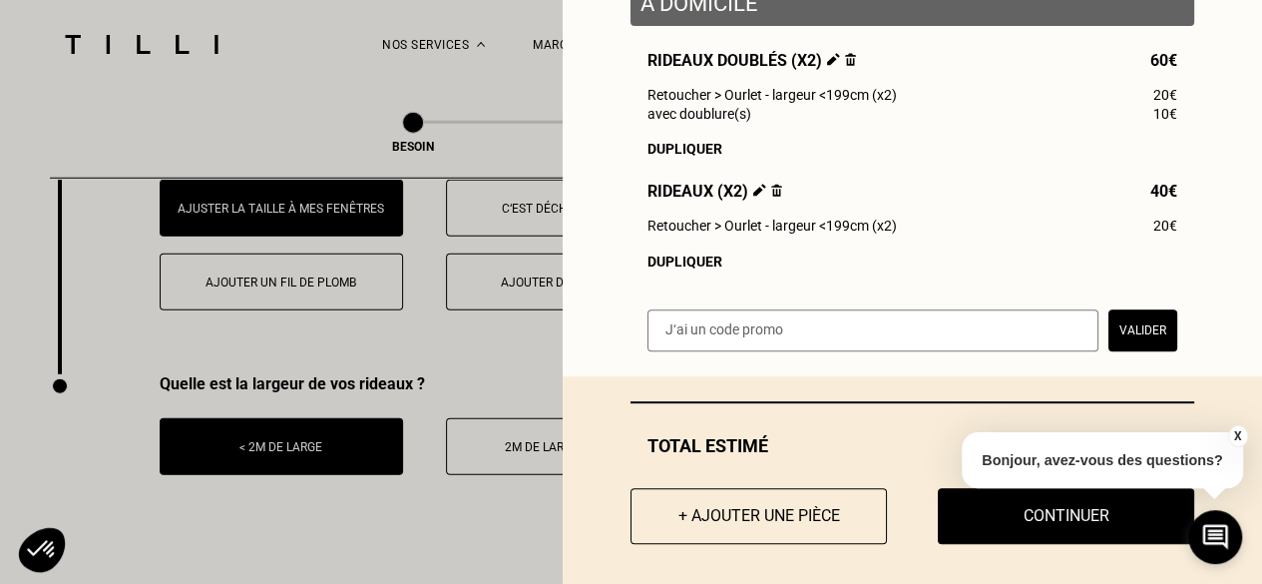
scroll to position [299, 0]
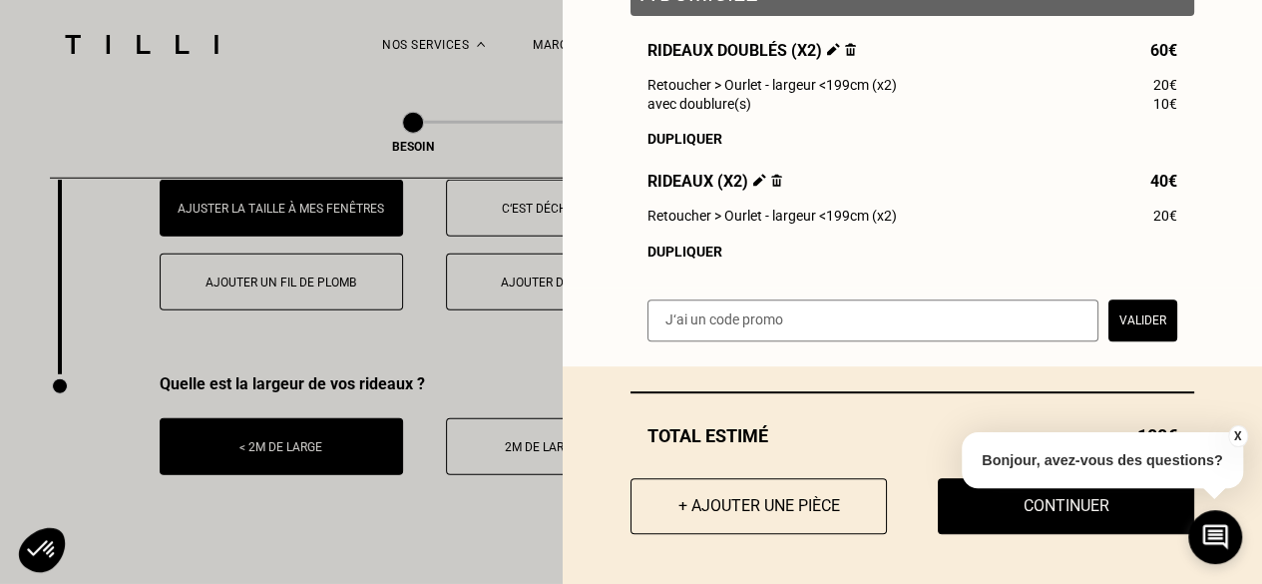
click at [985, 500] on div "X Bonjour, avez-vous des questions?" at bounding box center [1102, 457] width 281 height 94
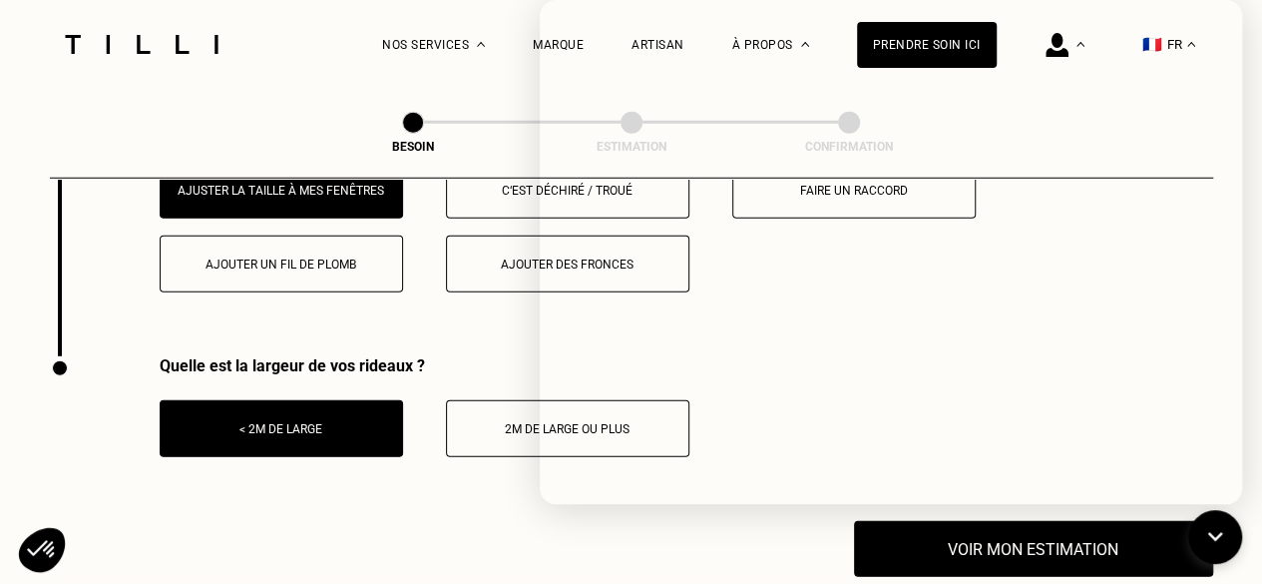
scroll to position [2634, 0]
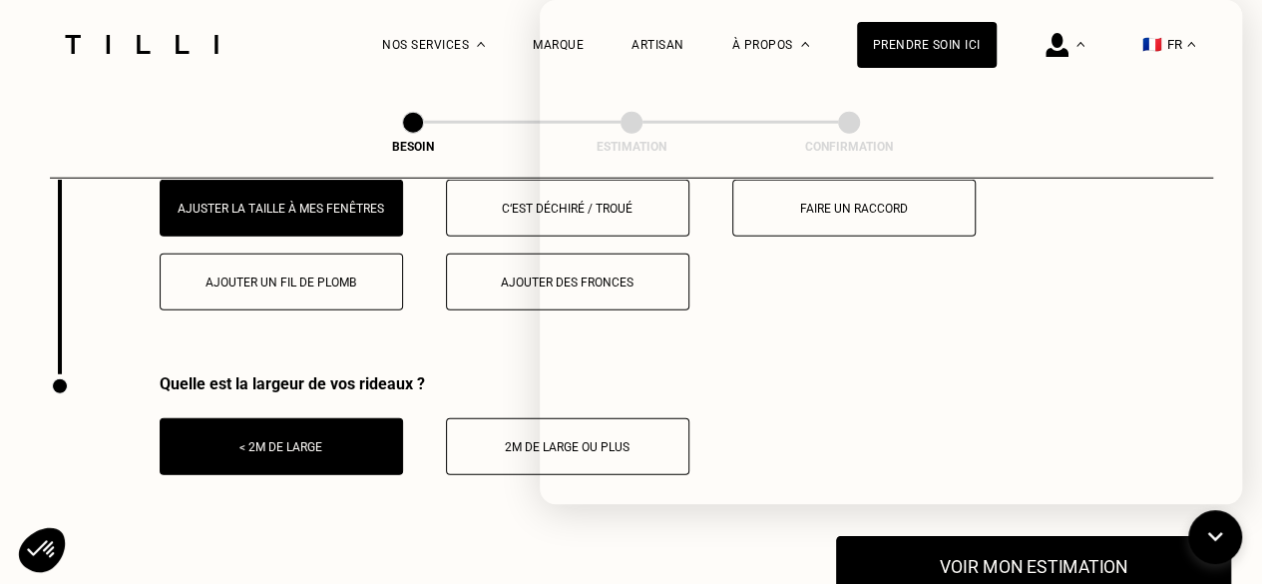
click at [1123, 545] on button "Voir mon estimation" at bounding box center [1033, 567] width 395 height 62
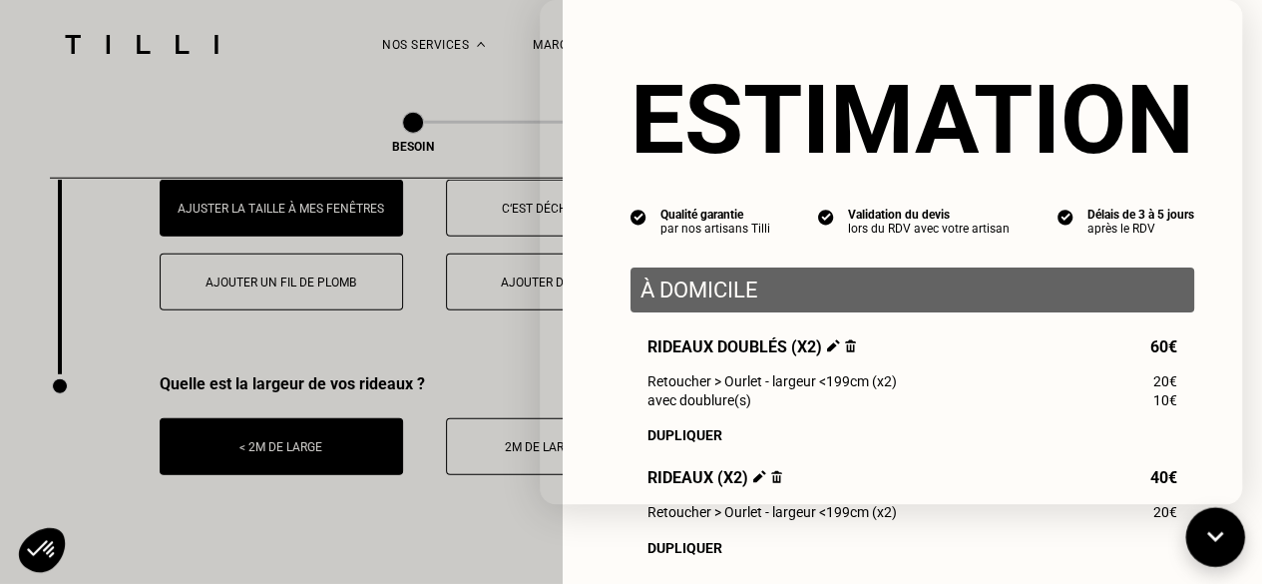
click at [1212, 522] on icon at bounding box center [1215, 537] width 33 height 53
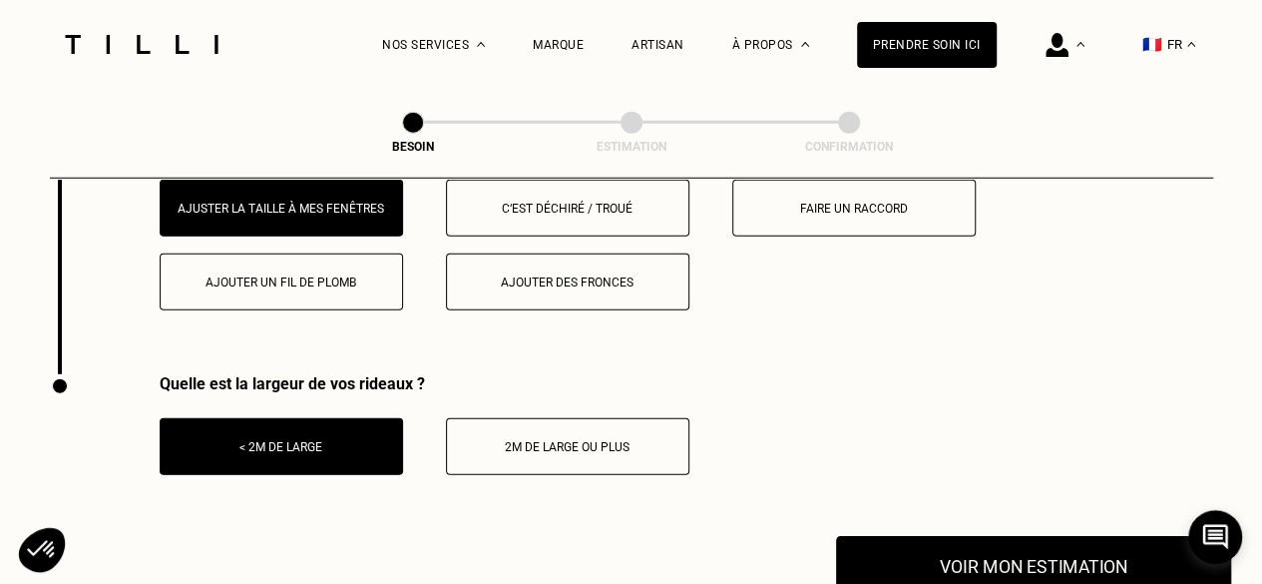
click at [1125, 536] on button "Voir mon estimation" at bounding box center [1033, 567] width 395 height 62
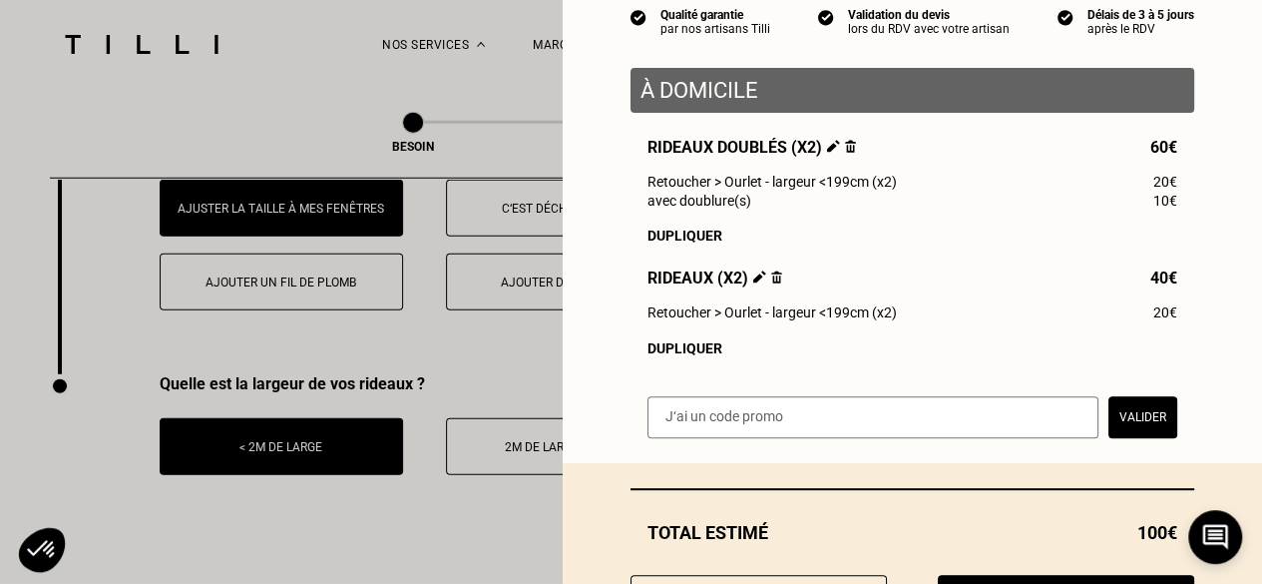
scroll to position [299, 0]
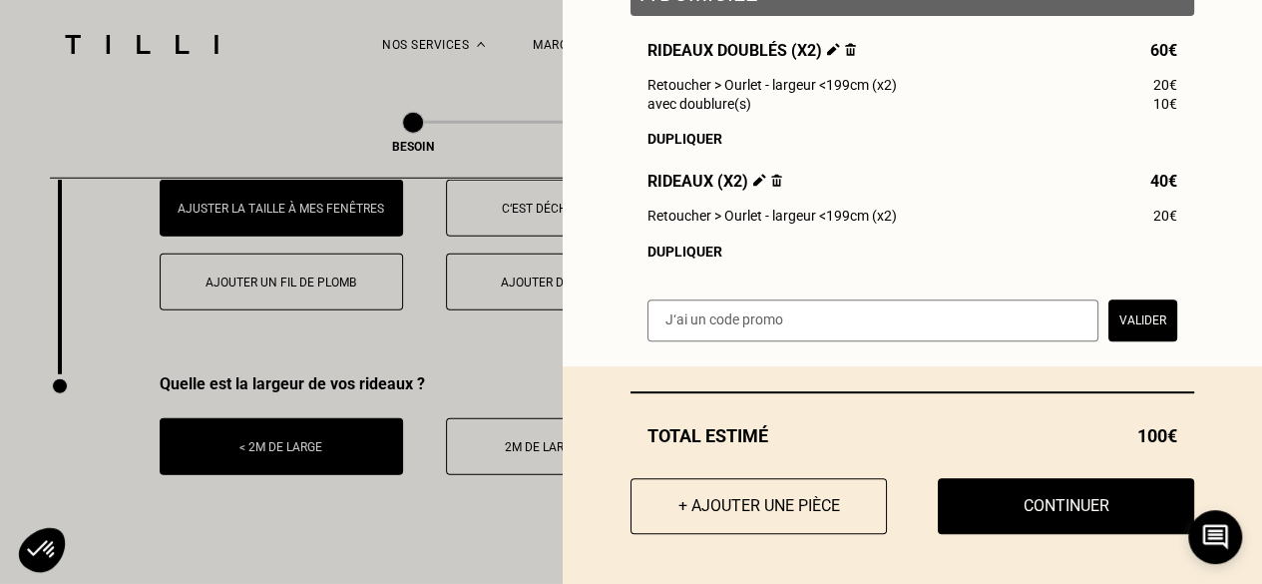
click at [740, 328] on input "text" at bounding box center [872, 320] width 451 height 42
paste input "SNEOETYOP"
type input "SNEOETYOP"
click at [1110, 330] on button "Valider" at bounding box center [1142, 320] width 69 height 42
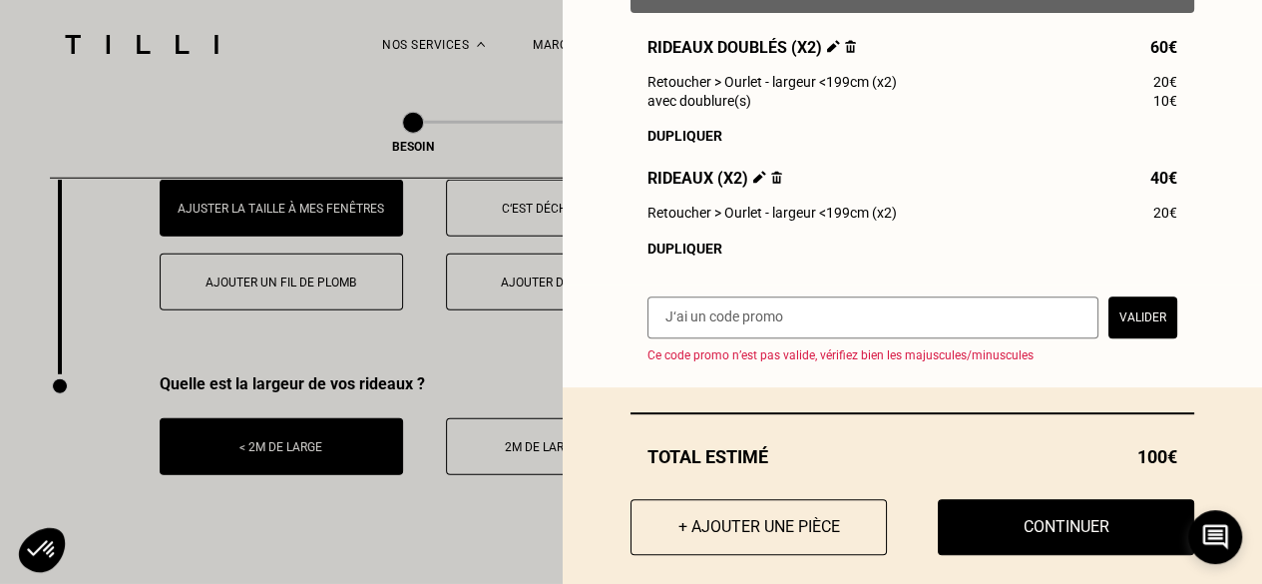
click at [920, 331] on input "text" at bounding box center [872, 317] width 451 height 42
paste input "LILYSILK-TILLI-6"
type input "LILYSILK-TILLI-6"
click at [1132, 334] on button "Valider" at bounding box center [1142, 317] width 69 height 42
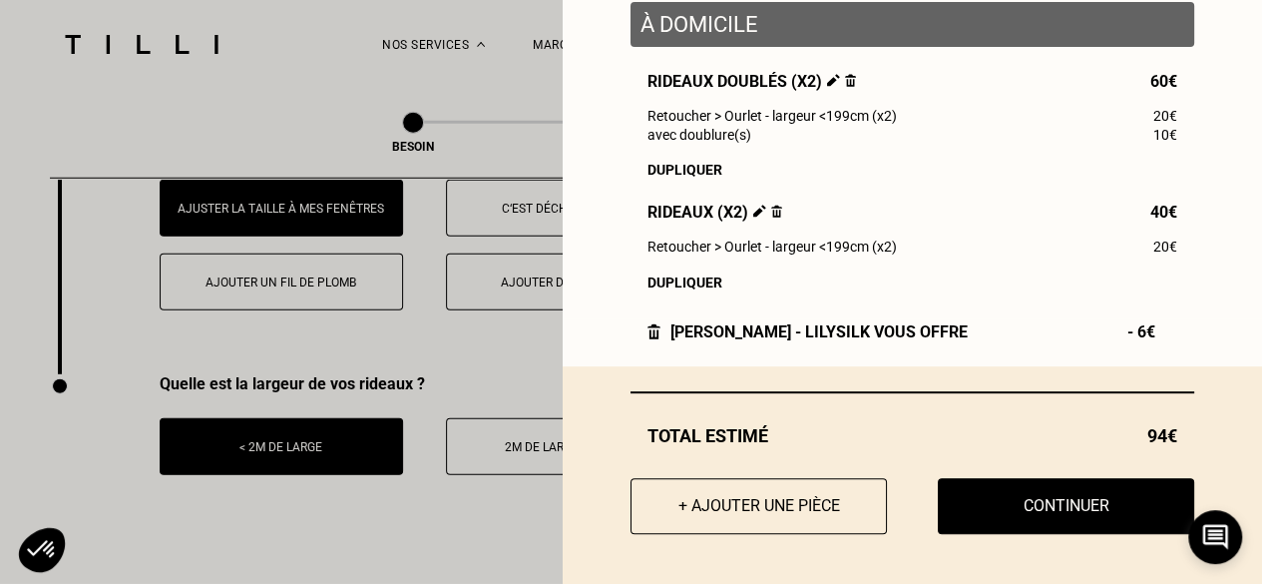
scroll to position [274, 0]
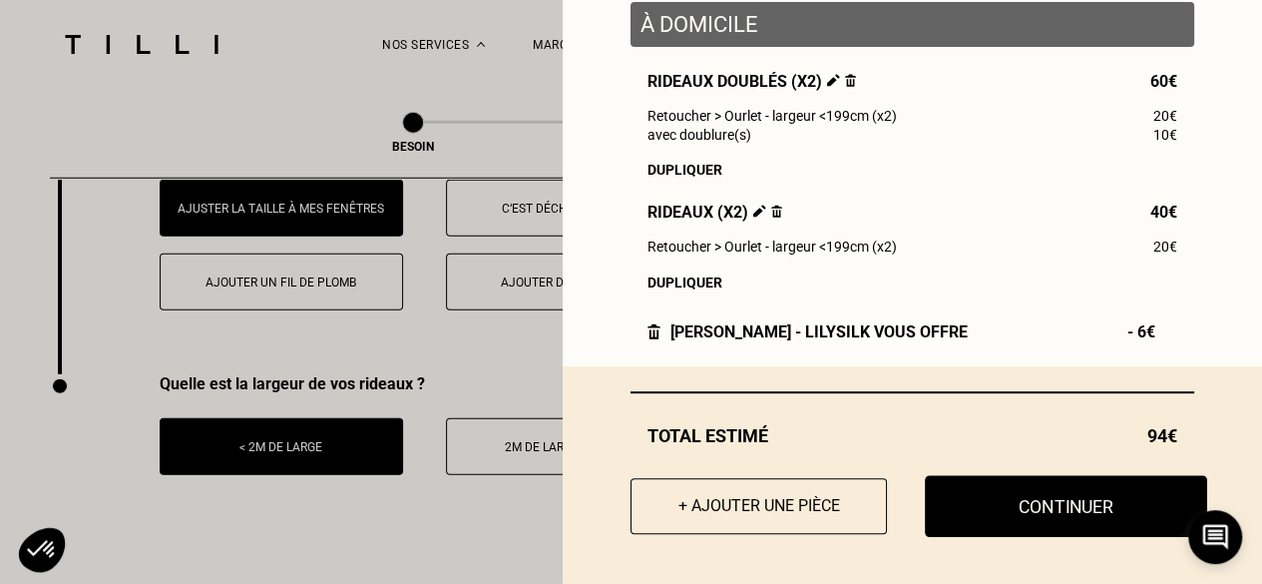
click at [1021, 500] on button "Continuer" at bounding box center [1066, 506] width 282 height 62
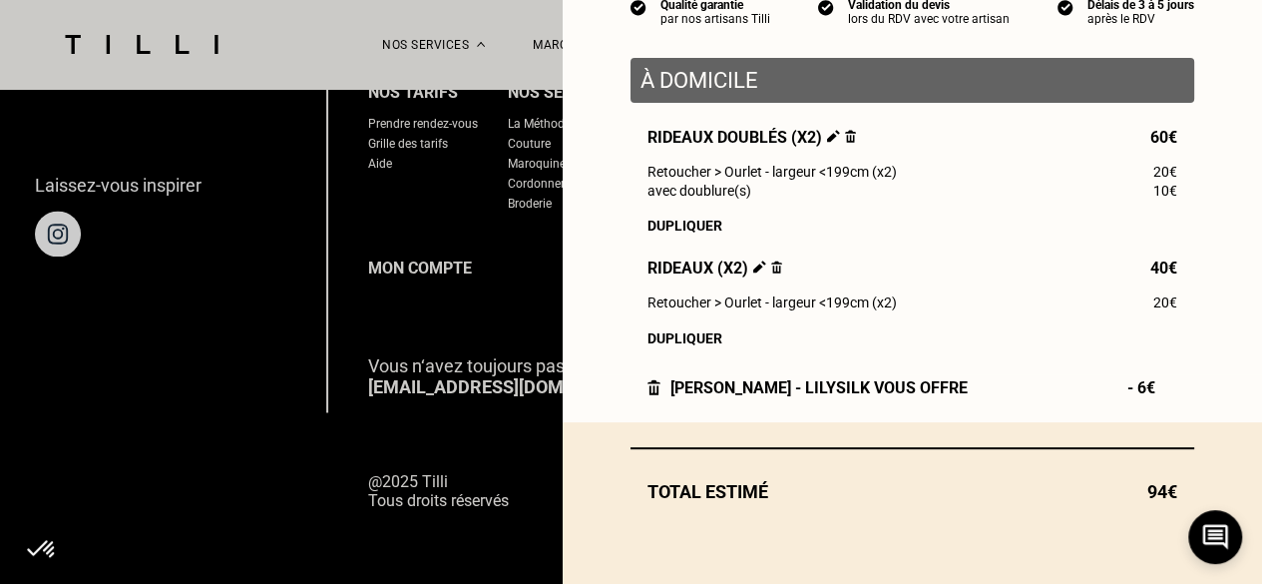
scroll to position [218, 0]
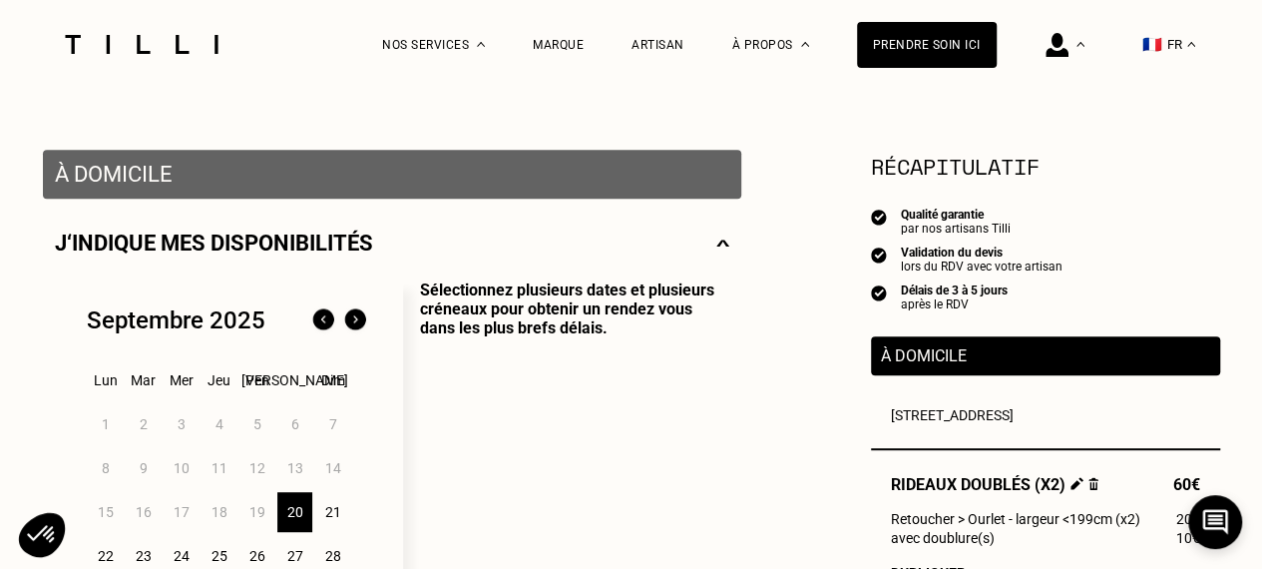
scroll to position [399, 0]
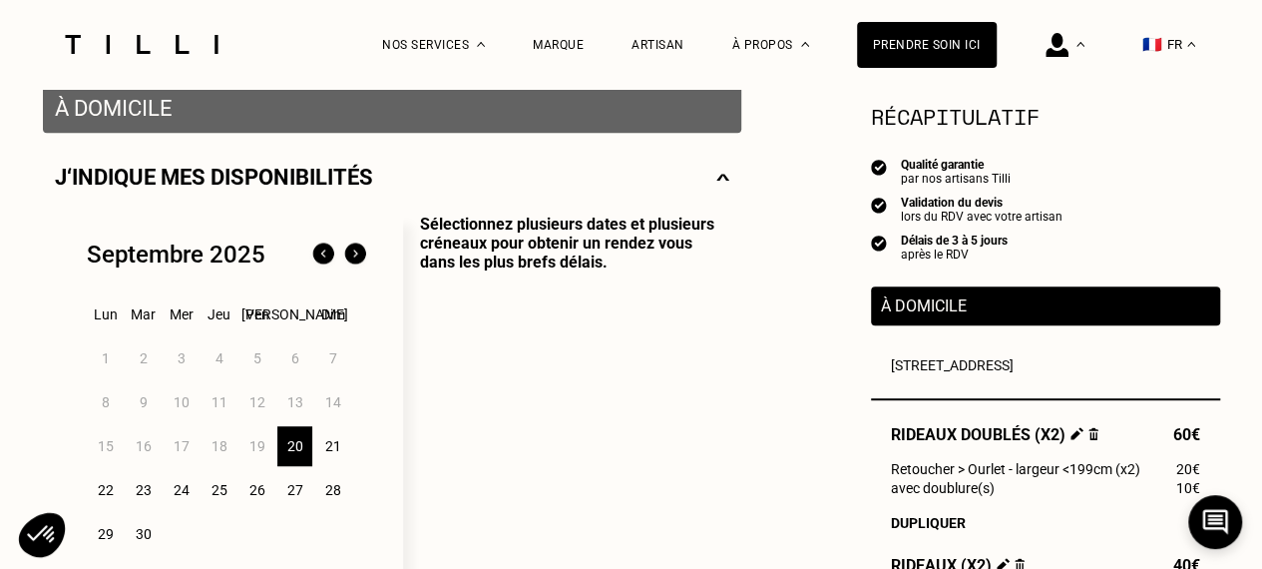
click at [185, 492] on div "24" at bounding box center [181, 490] width 35 height 40
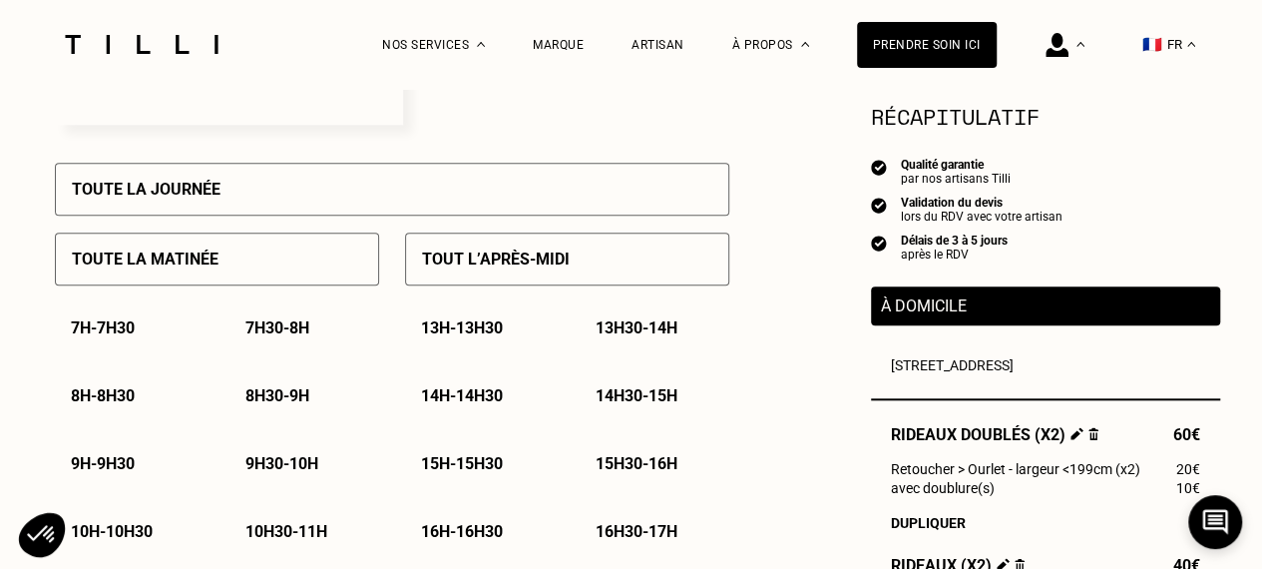
scroll to position [898, 0]
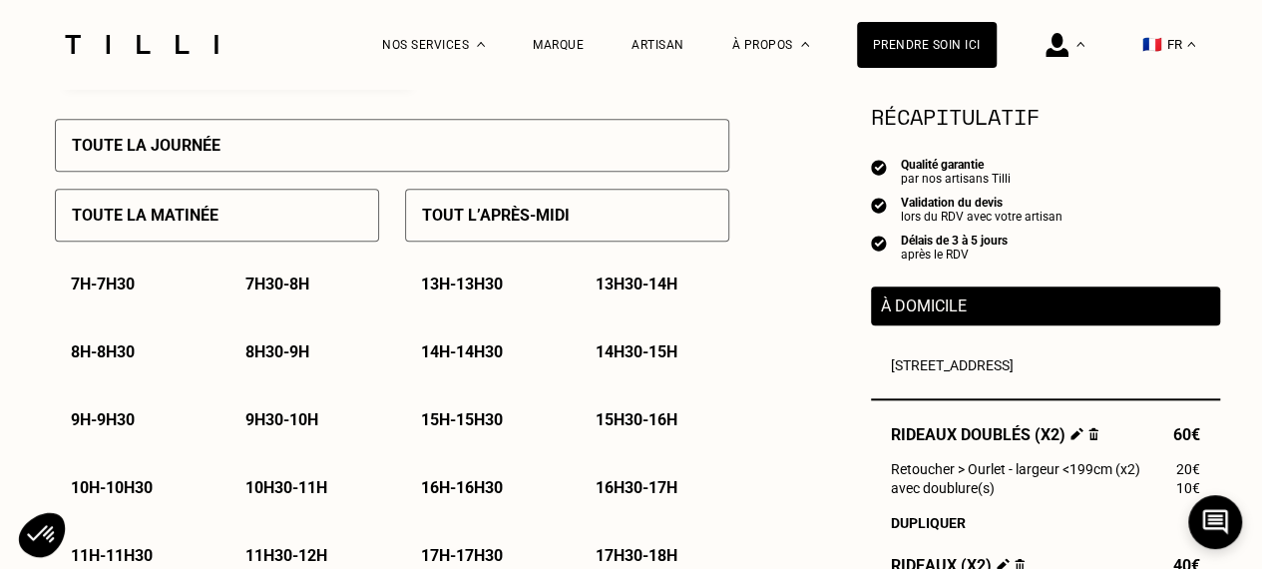
click at [309, 361] on p "8h30 - 9h" at bounding box center [277, 351] width 64 height 19
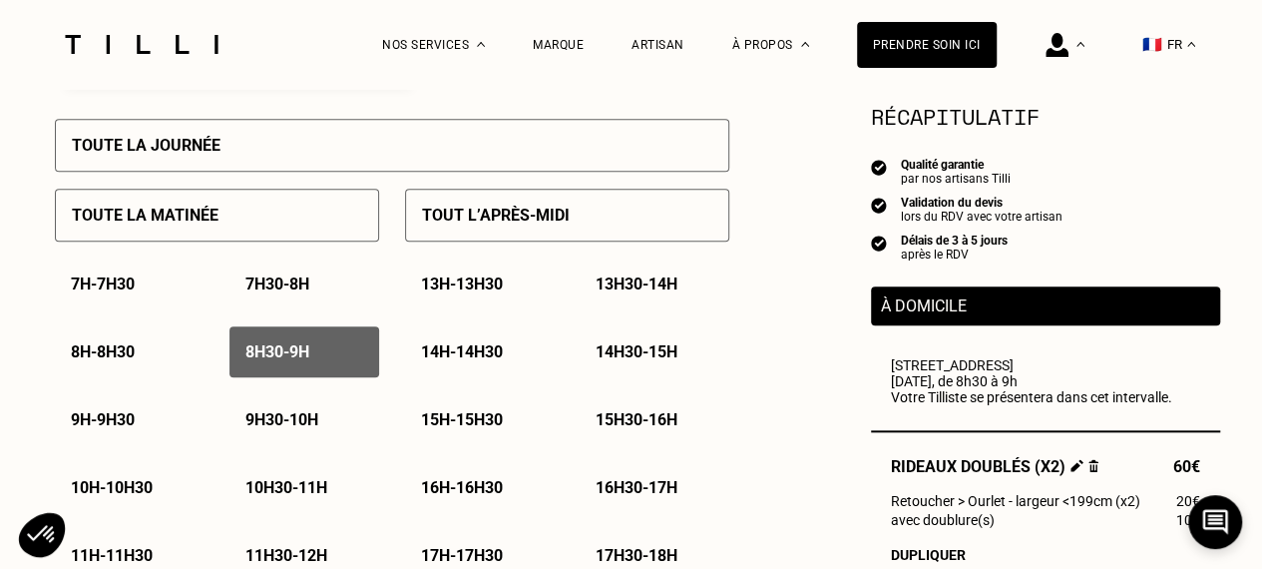
click at [127, 425] on p "9h - 9h30" at bounding box center [103, 419] width 64 height 19
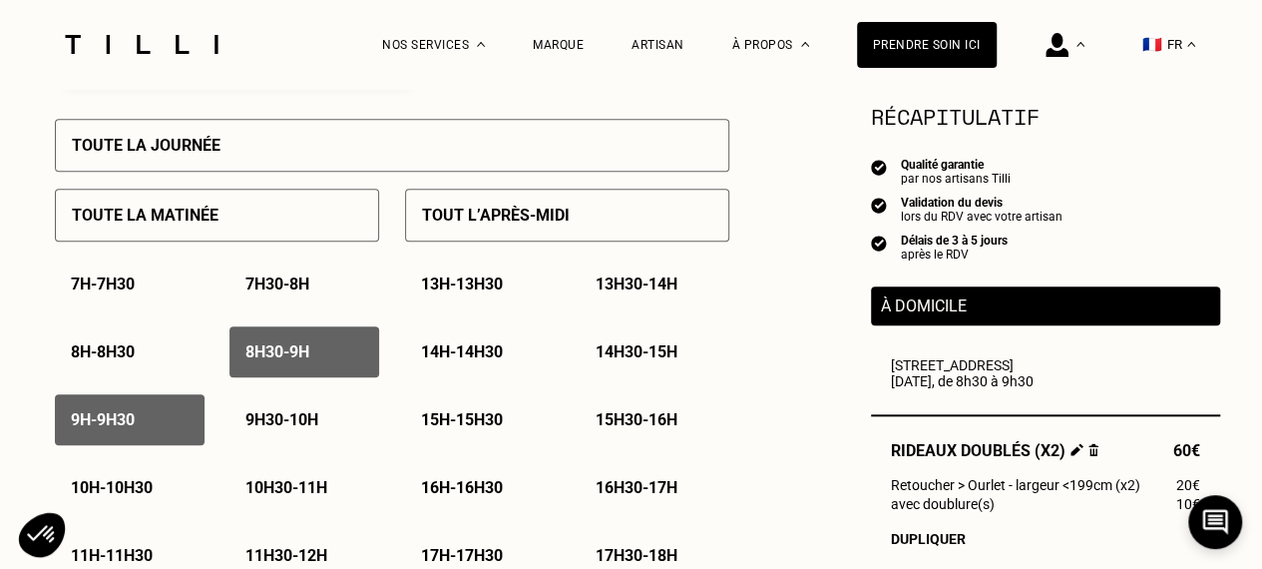
click at [289, 421] on p "9h30 - 10h" at bounding box center [281, 419] width 73 height 19
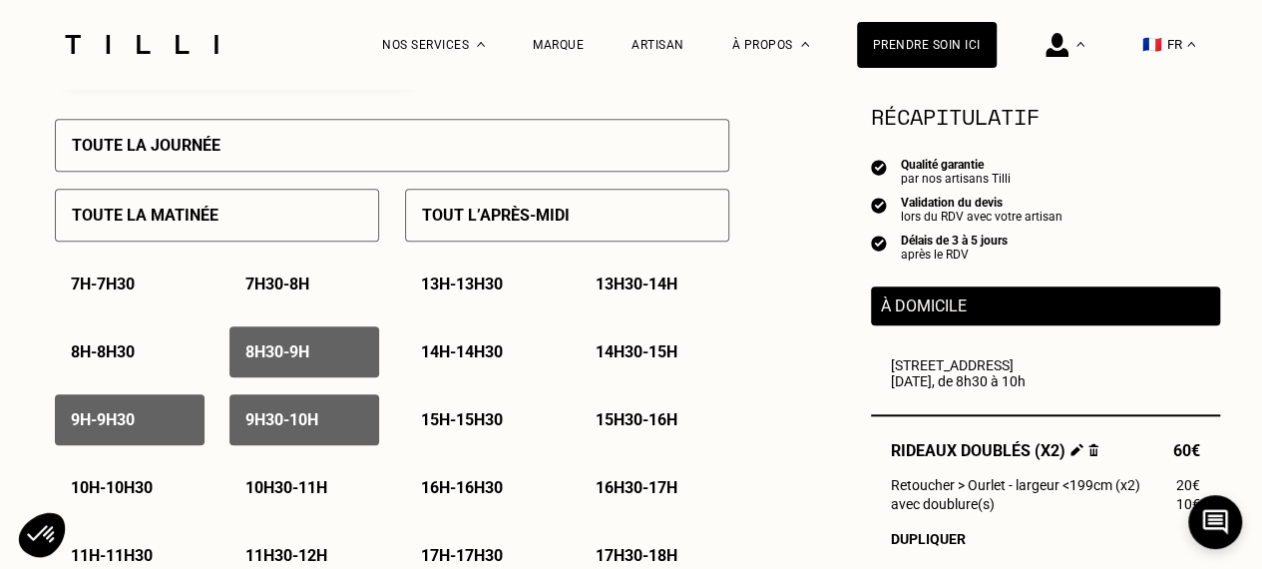
click at [146, 492] on p "10h - 10h30" at bounding box center [112, 487] width 82 height 19
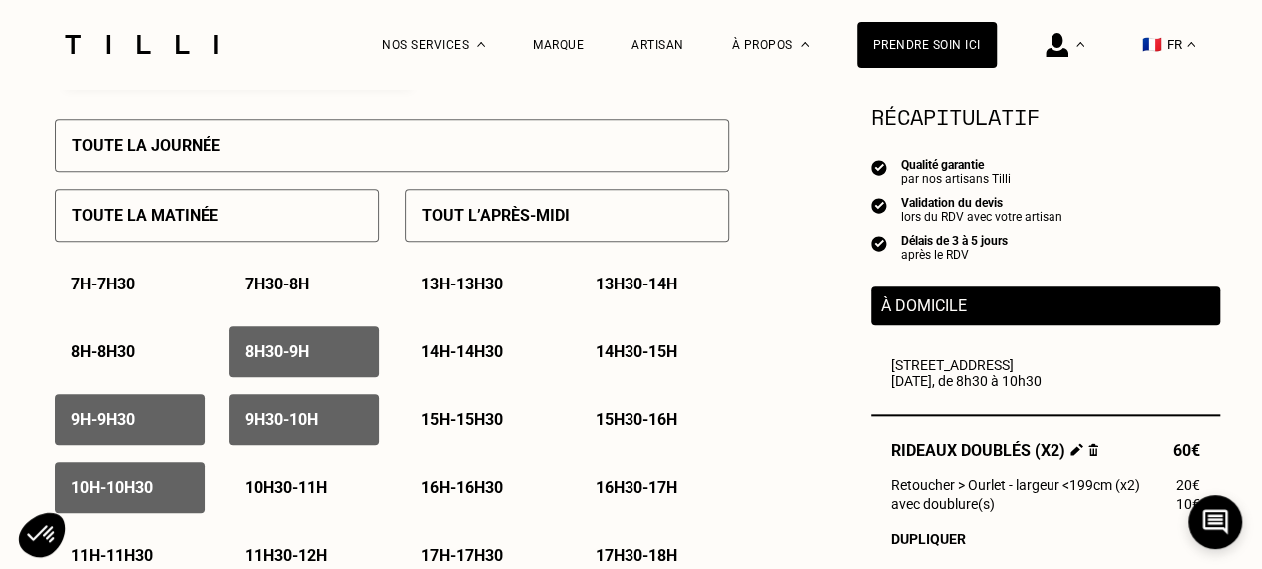
click at [273, 479] on div "10h30 - 11h" at bounding box center [304, 487] width 150 height 51
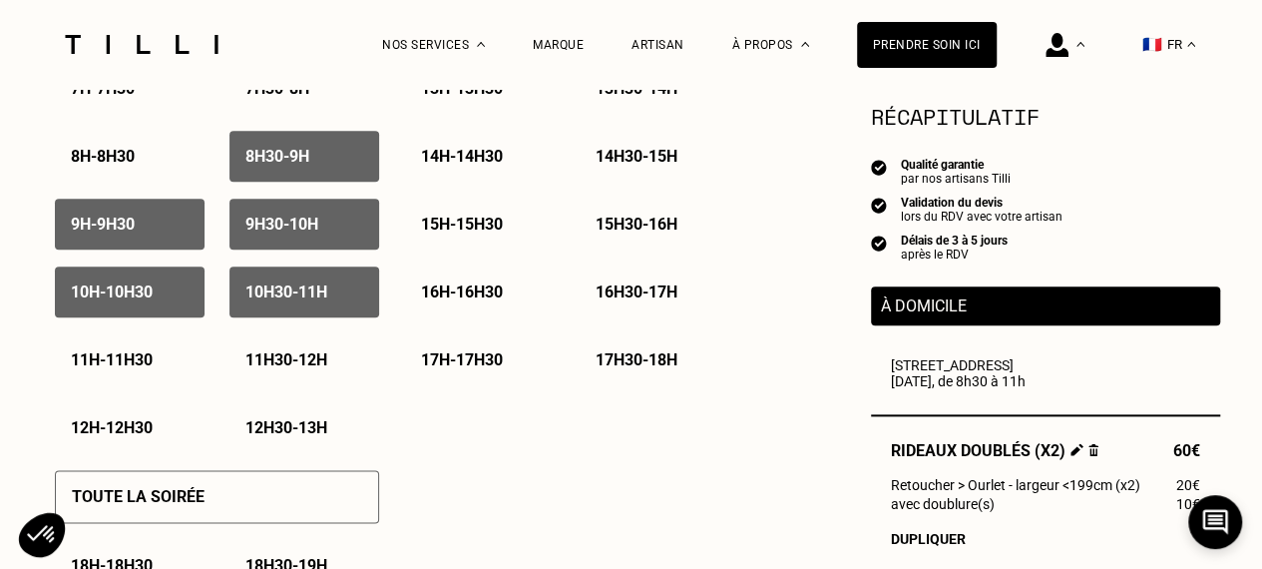
scroll to position [1097, 0]
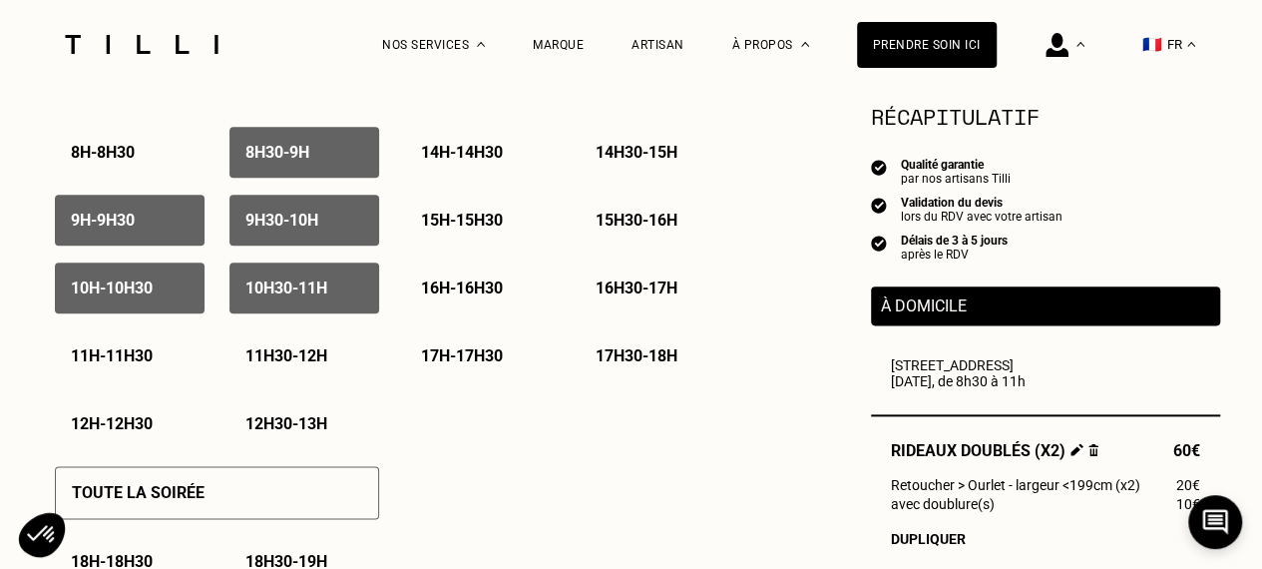
click at [135, 354] on p "11h - 11h30" at bounding box center [112, 355] width 82 height 19
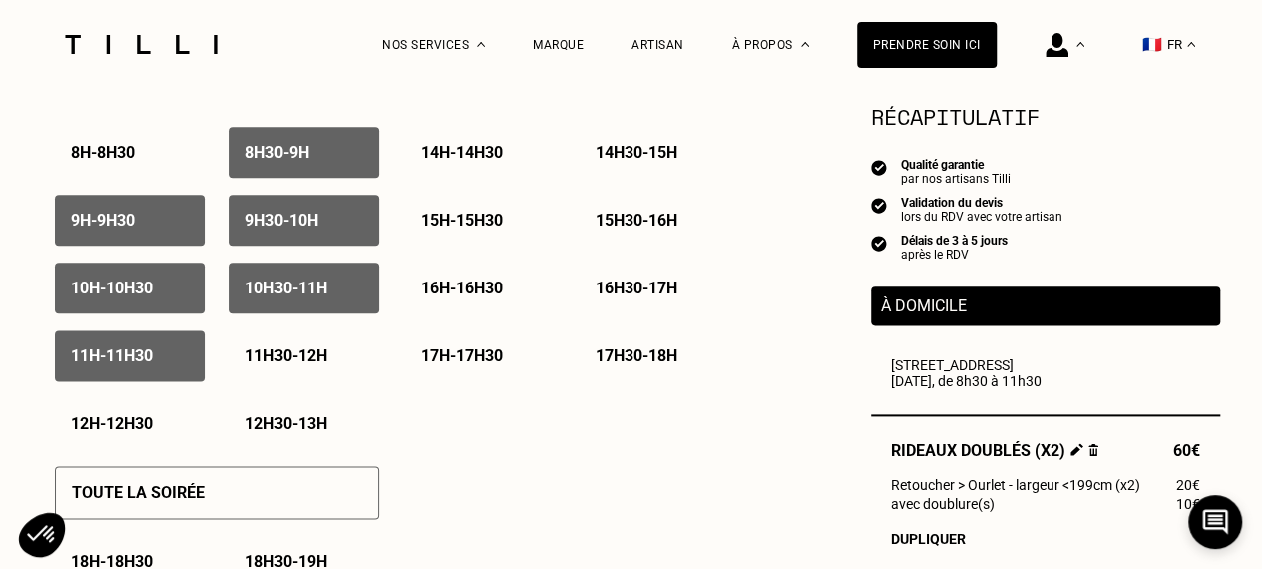
drag, startPoint x: 332, startPoint y: 370, endPoint x: 311, endPoint y: 428, distance: 61.5
click at [327, 365] on p "11h30 - 12h" at bounding box center [286, 355] width 82 height 19
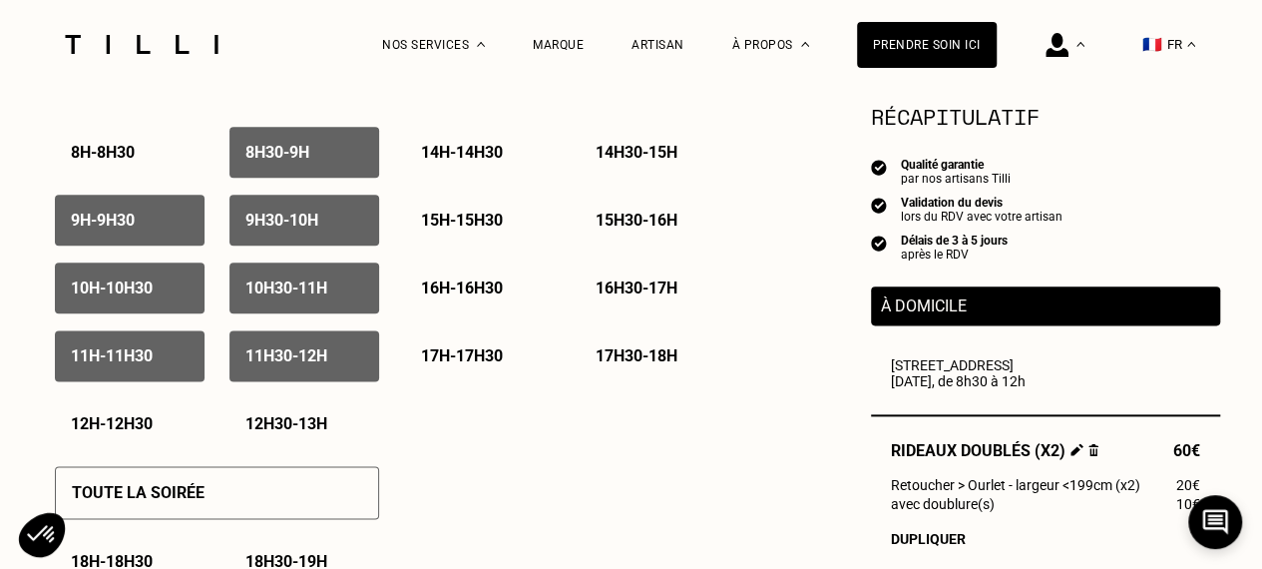
click at [278, 428] on p "12h30 - 13h" at bounding box center [286, 423] width 82 height 19
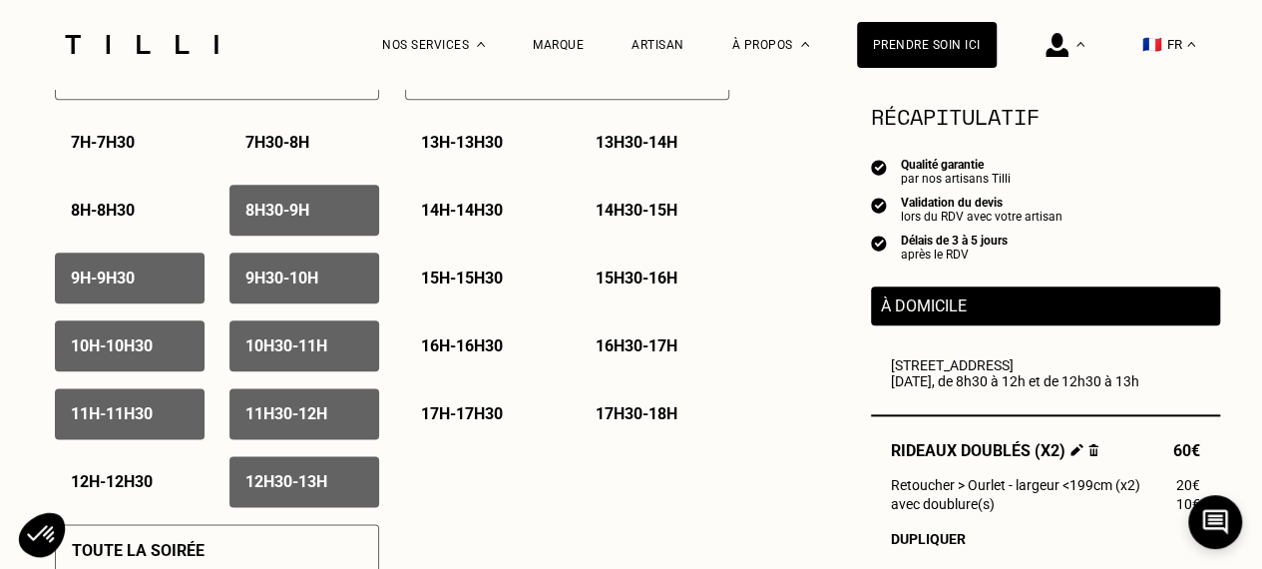
scroll to position [998, 0]
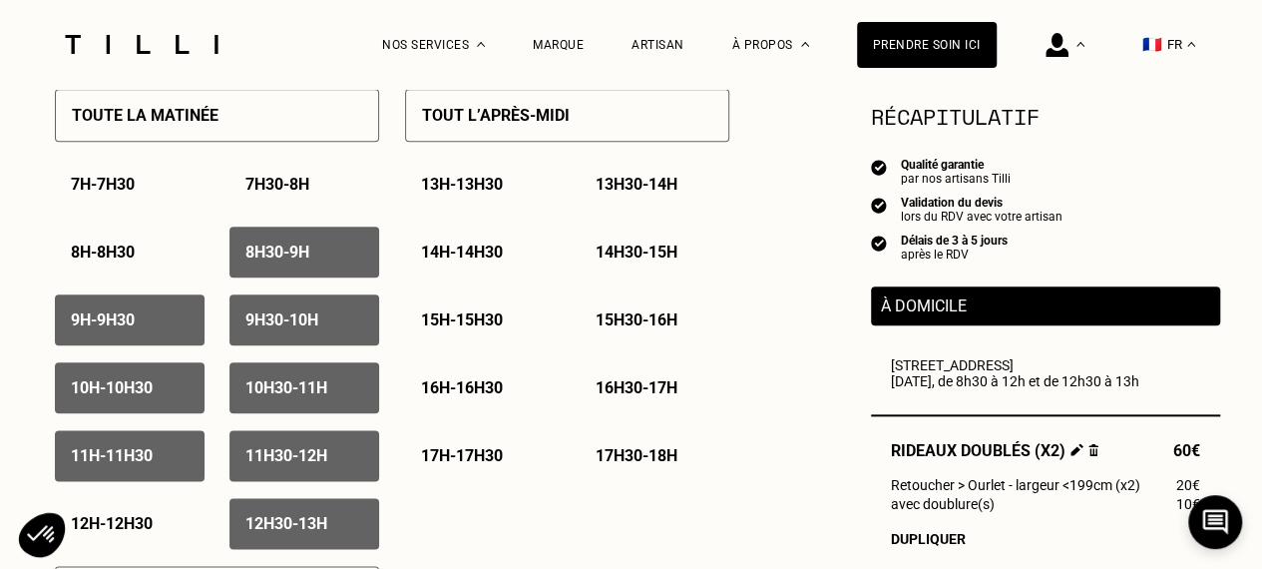
click at [489, 198] on div "13h - 13h30" at bounding box center [480, 184] width 150 height 51
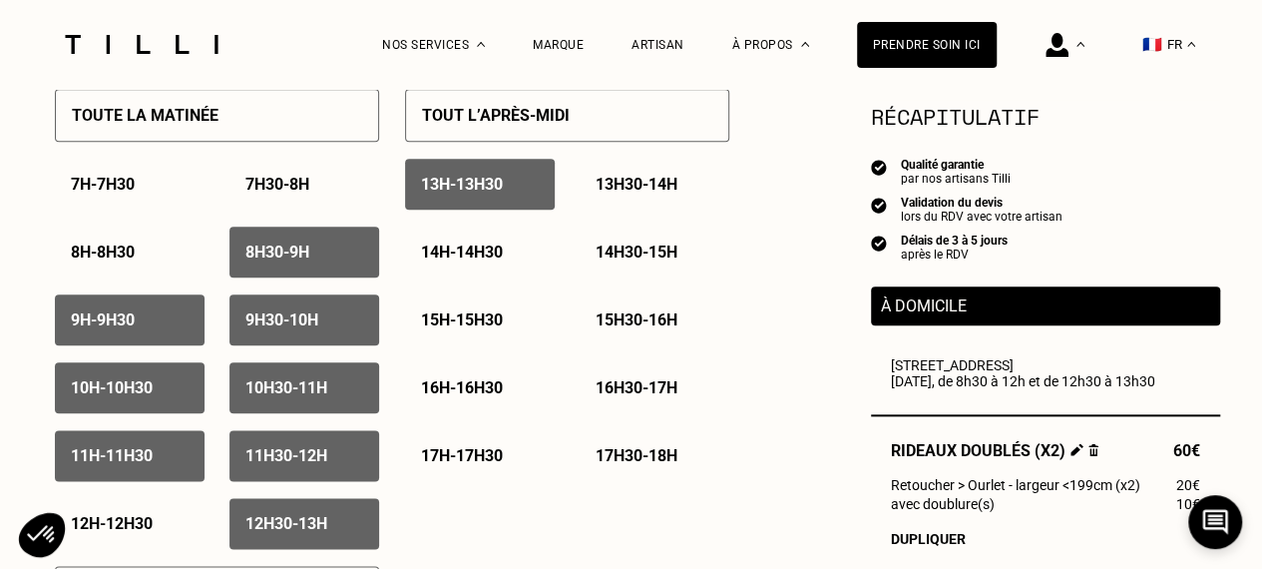
click at [617, 177] on div "13h30 - 14h" at bounding box center [655, 184] width 150 height 51
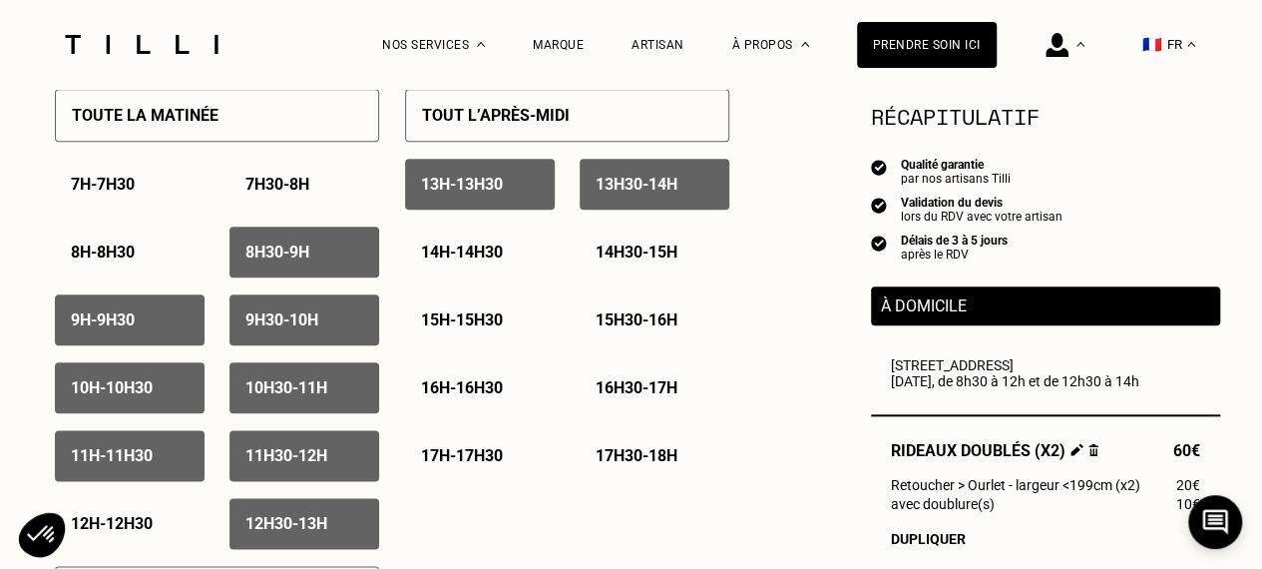
click at [484, 241] on div "14h - 14h30" at bounding box center [480, 251] width 150 height 51
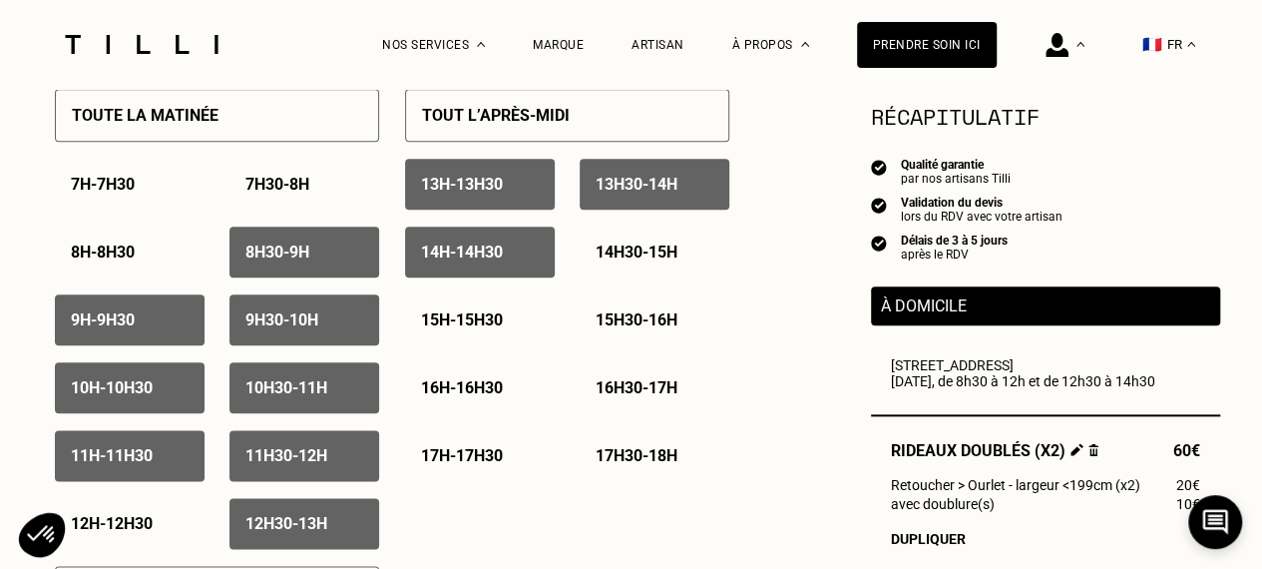
click at [670, 238] on div "14h30 - 15h" at bounding box center [655, 251] width 150 height 51
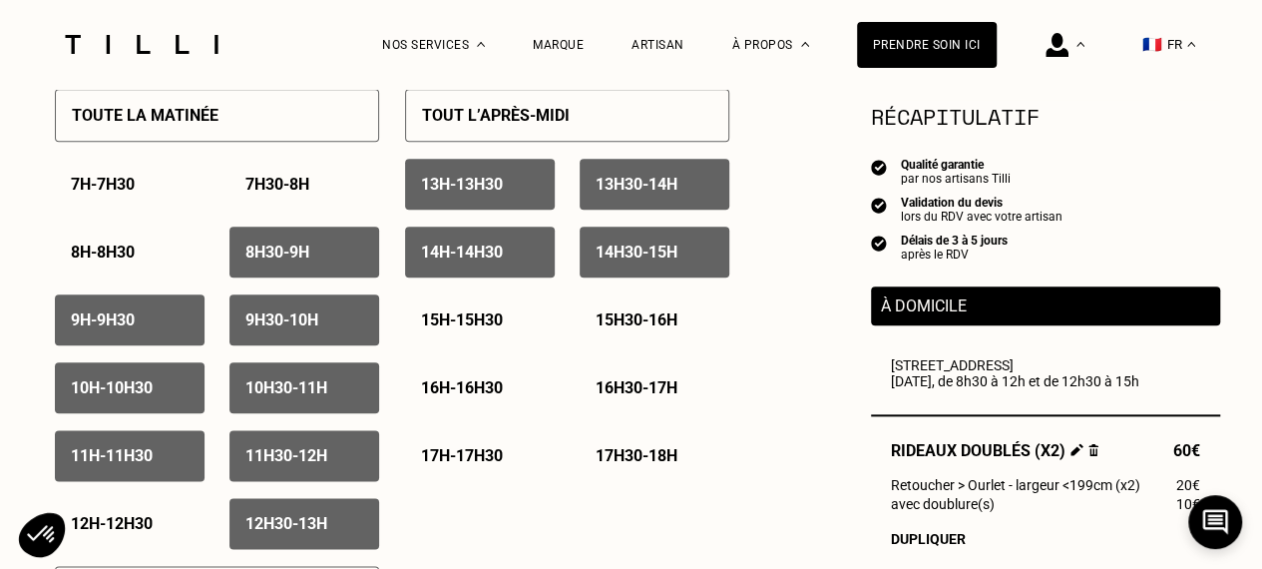
click at [457, 394] on p "16h - 16h30" at bounding box center [462, 387] width 82 height 19
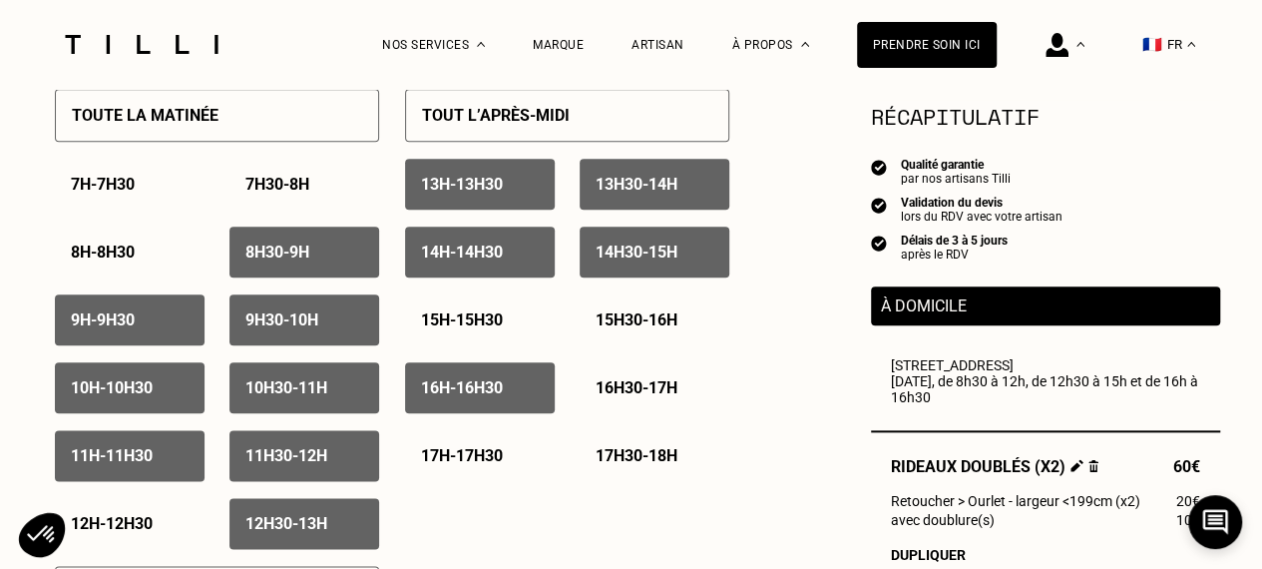
click at [616, 390] on p "16h30 - 17h" at bounding box center [637, 387] width 82 height 19
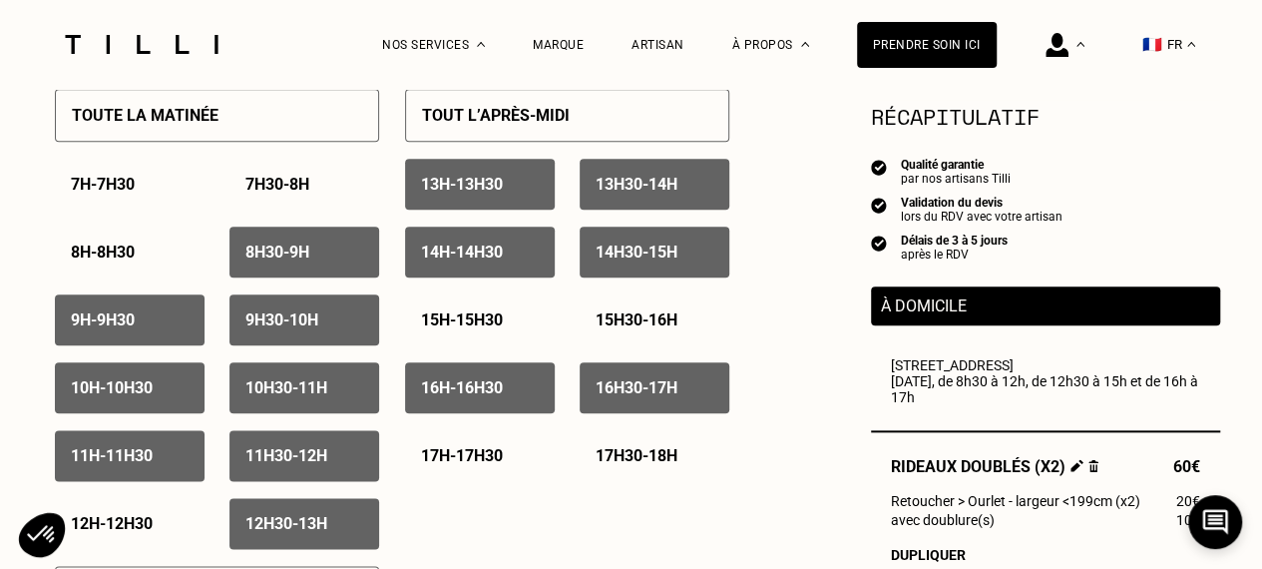
click at [487, 458] on p "17h - 17h30" at bounding box center [462, 455] width 82 height 19
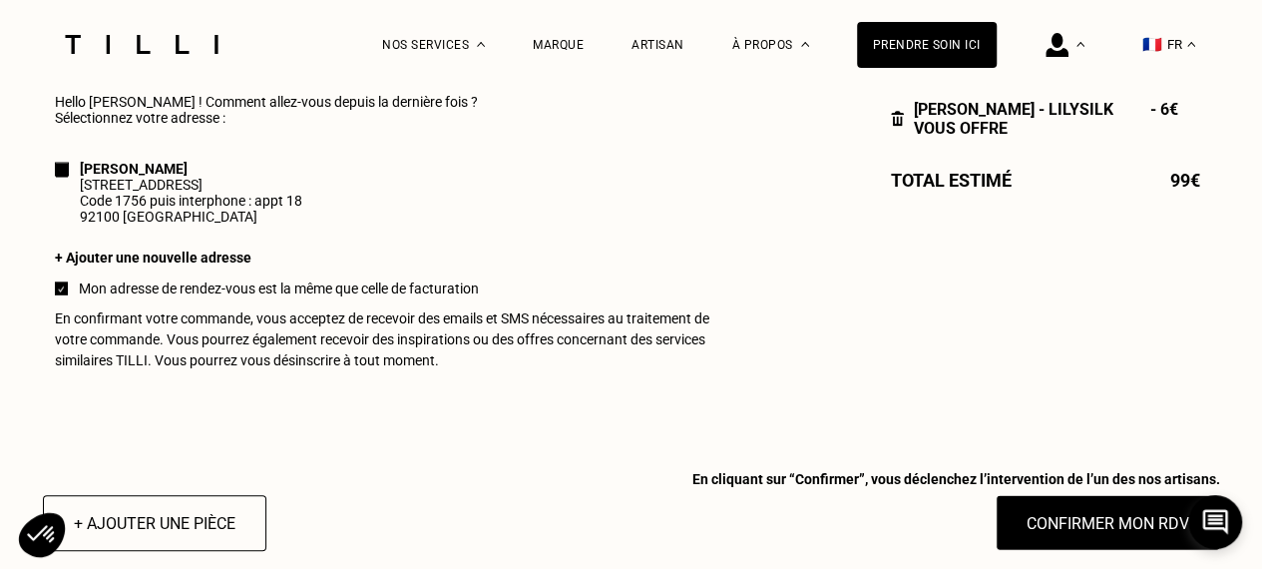
scroll to position [1895, 0]
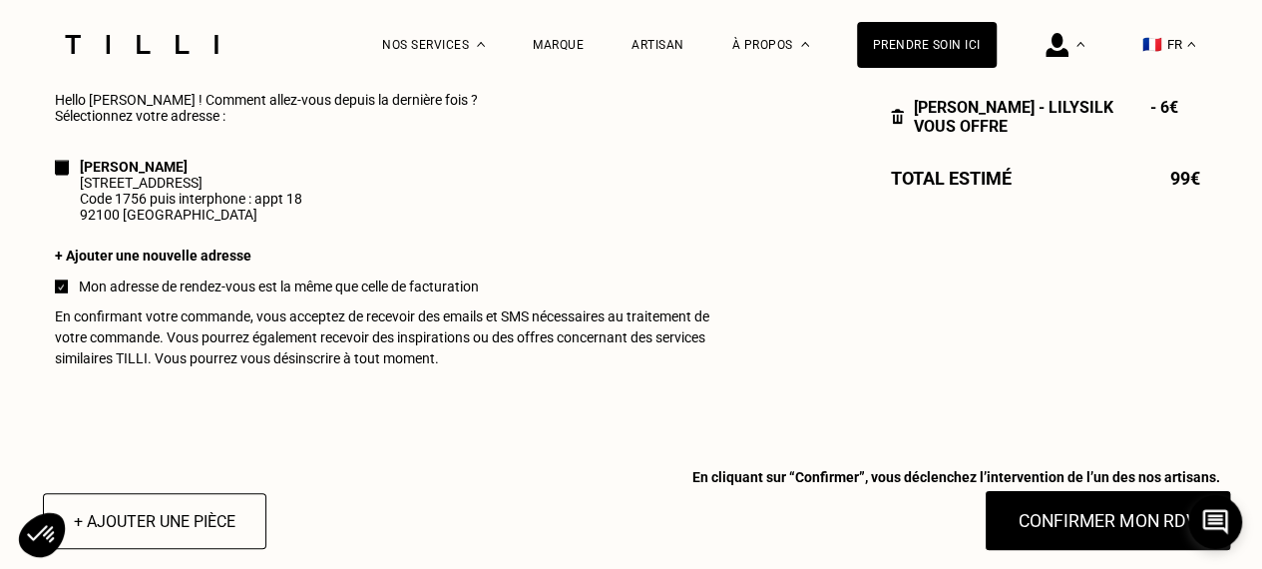
click at [1061, 532] on button "Confirmer mon RDV" at bounding box center [1107, 521] width 247 height 62
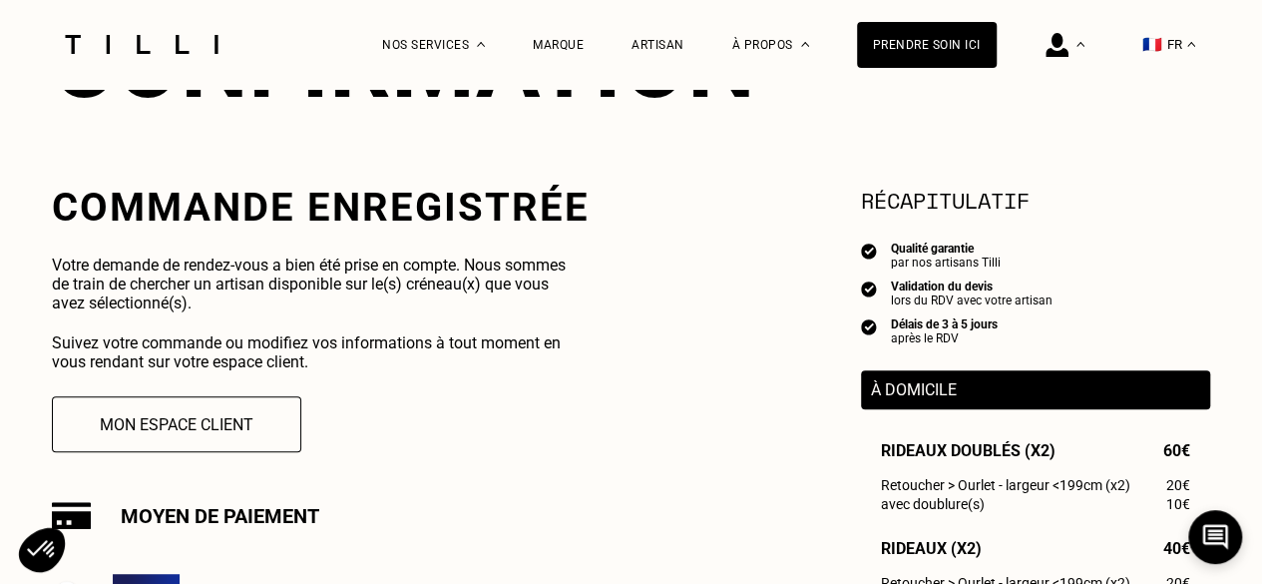
scroll to position [499, 0]
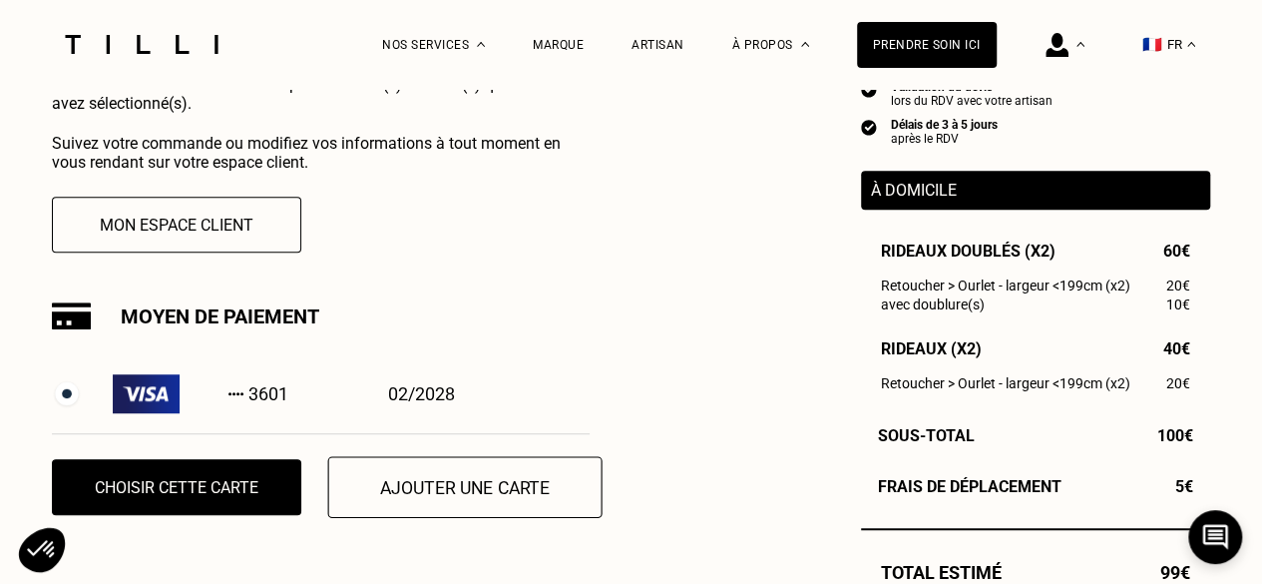
click at [515, 496] on button "Ajouter une carte" at bounding box center [465, 487] width 274 height 62
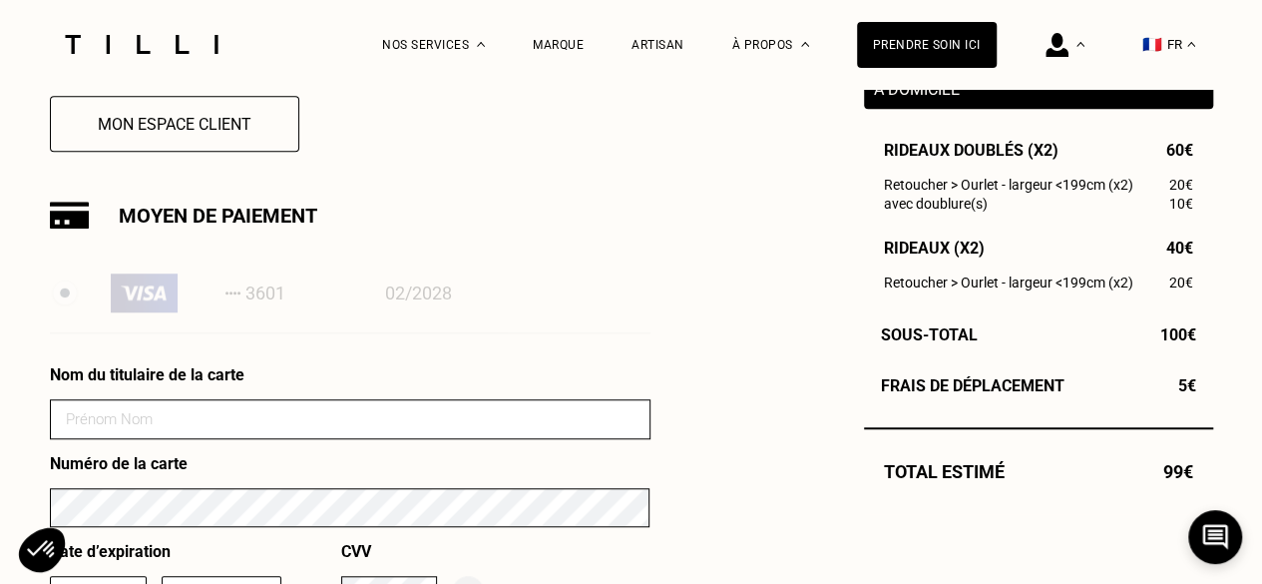
scroll to position [698, 0]
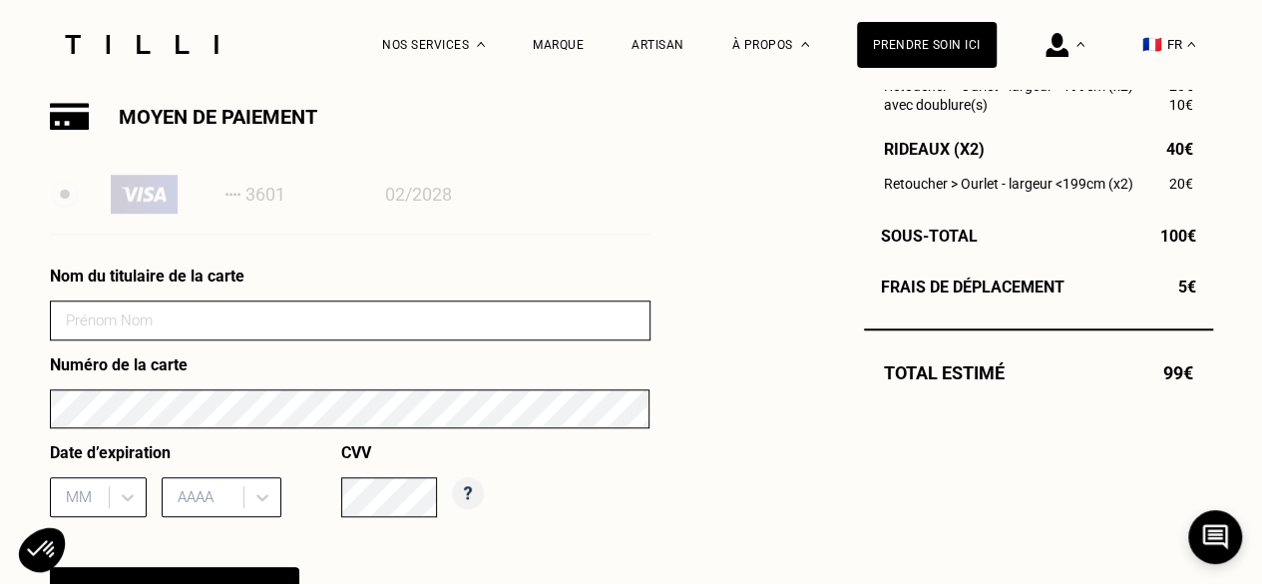
click at [473, 331] on input at bounding box center [350, 320] width 601 height 40
type input "s"
type input "[PERSON_NAME]"
click at [131, 506] on div "MM" at bounding box center [98, 497] width 97 height 40
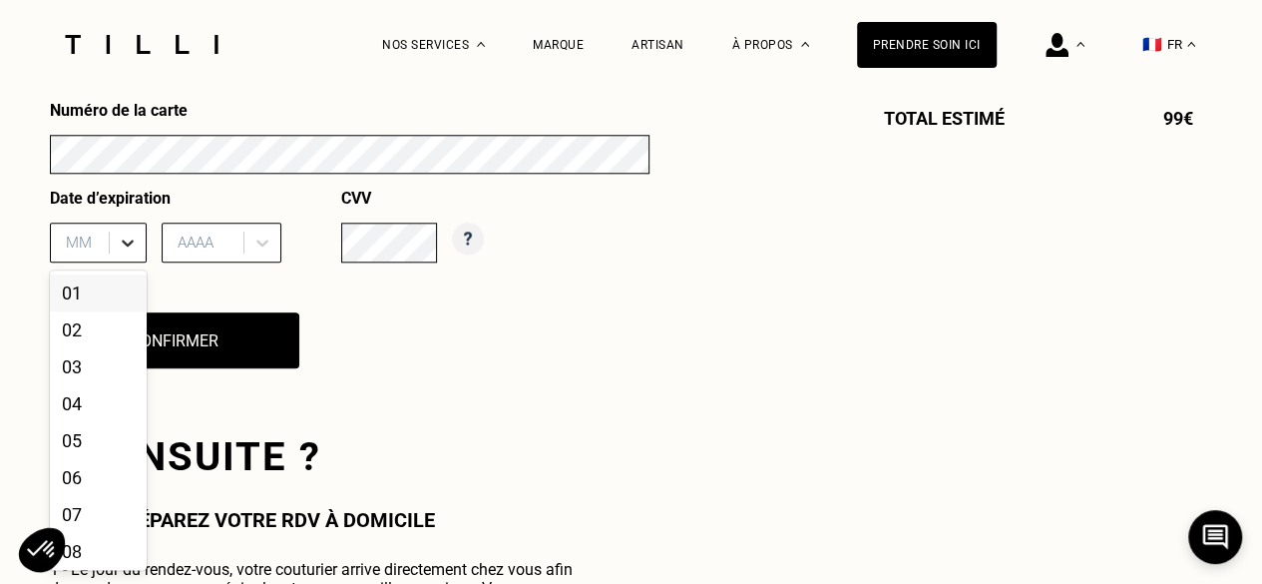
scroll to position [954, 0]
click at [92, 561] on div "08" at bounding box center [98, 550] width 97 height 37
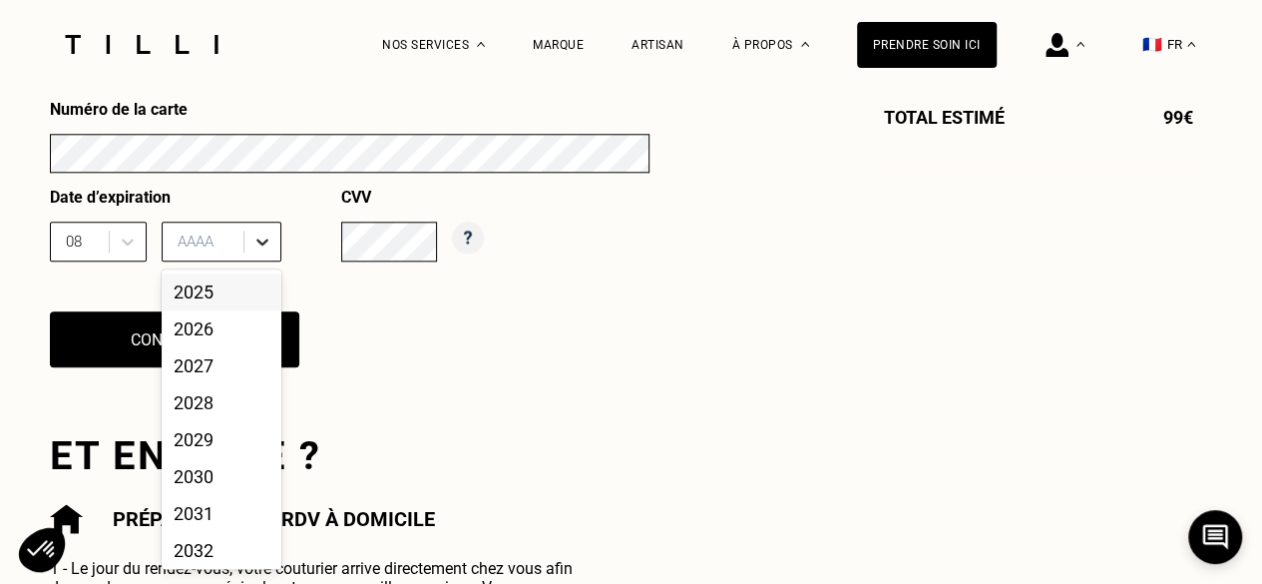
click at [268, 258] on div at bounding box center [262, 241] width 36 height 36
click at [226, 420] on div "2028" at bounding box center [222, 402] width 120 height 37
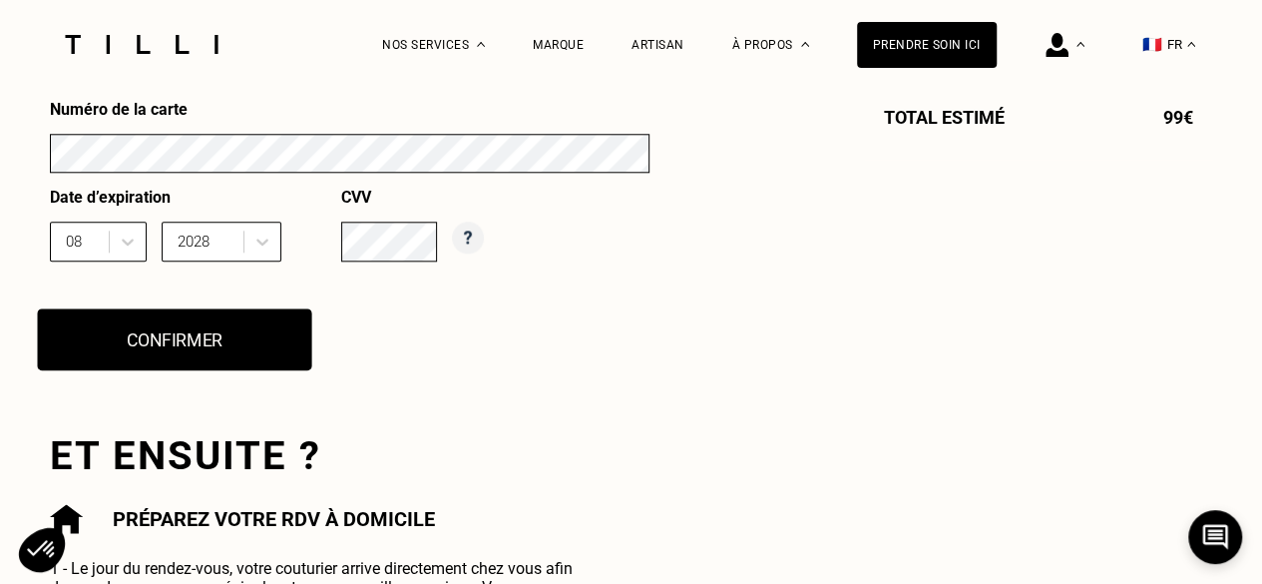
click at [143, 336] on button "Confirmer" at bounding box center [174, 339] width 274 height 62
